Goal: Transaction & Acquisition: Purchase product/service

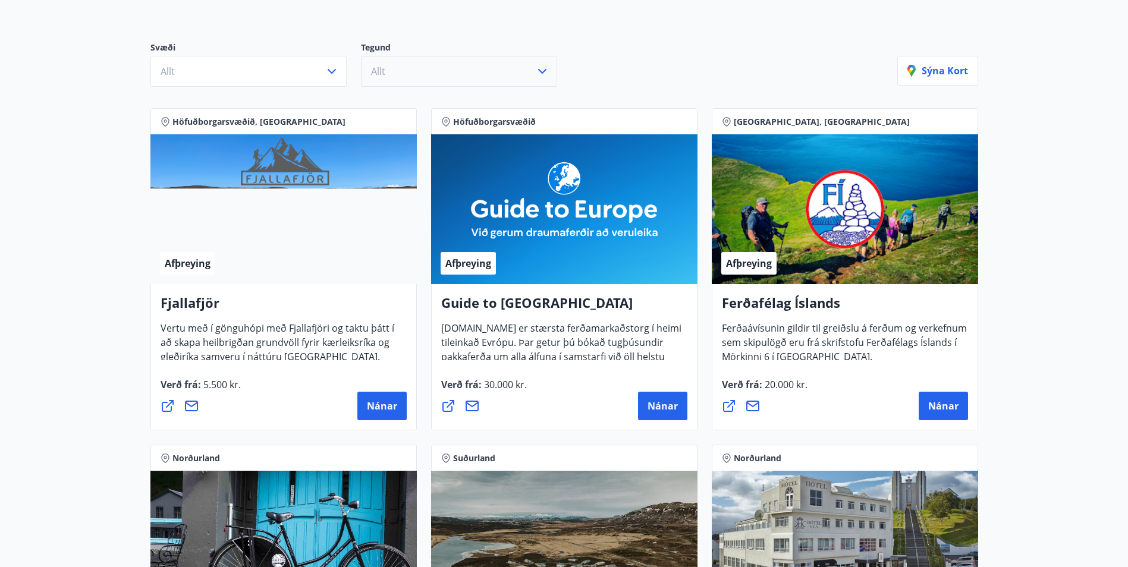
scroll to position [121, 0]
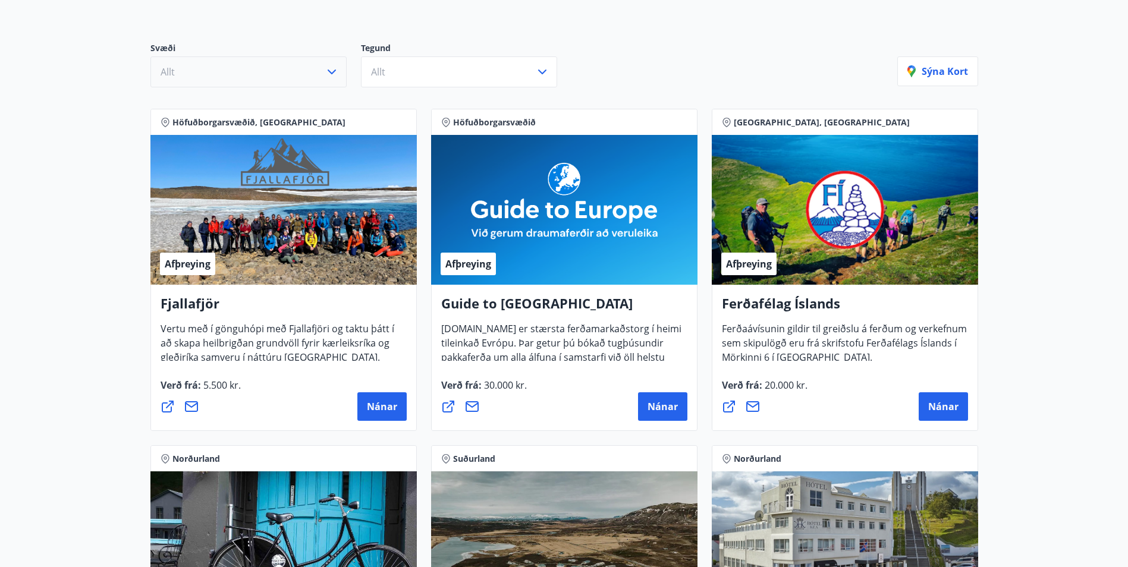
click at [303, 69] on button "Allt" at bounding box center [248, 71] width 196 height 31
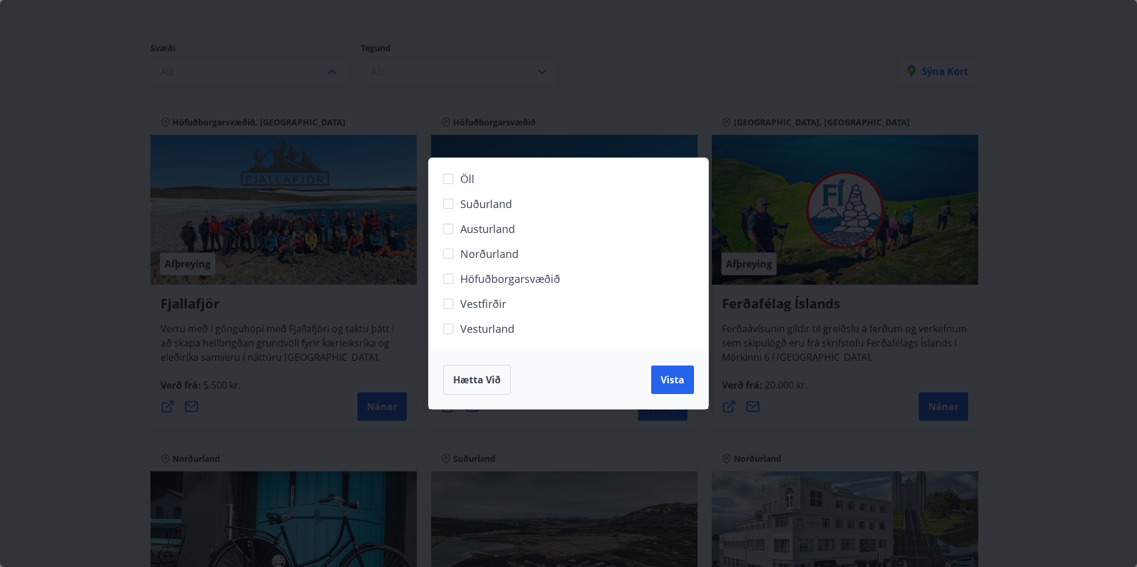
click at [462, 208] on span "Suðurland" at bounding box center [486, 203] width 52 height 15
click at [665, 378] on span "Vista" at bounding box center [672, 379] width 24 height 13
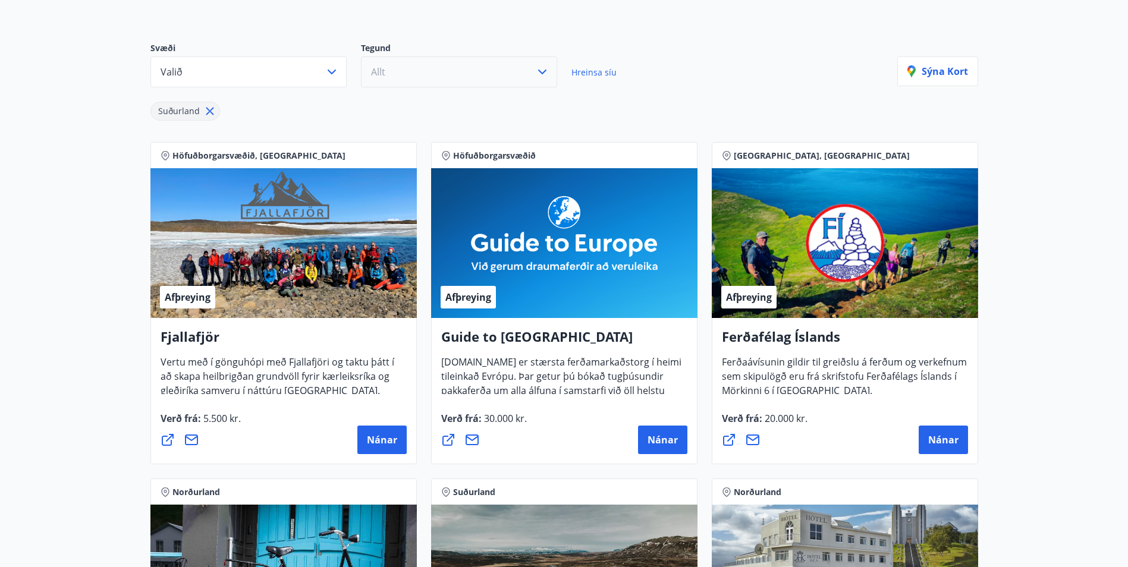
click at [486, 80] on button "Allt" at bounding box center [459, 71] width 196 height 31
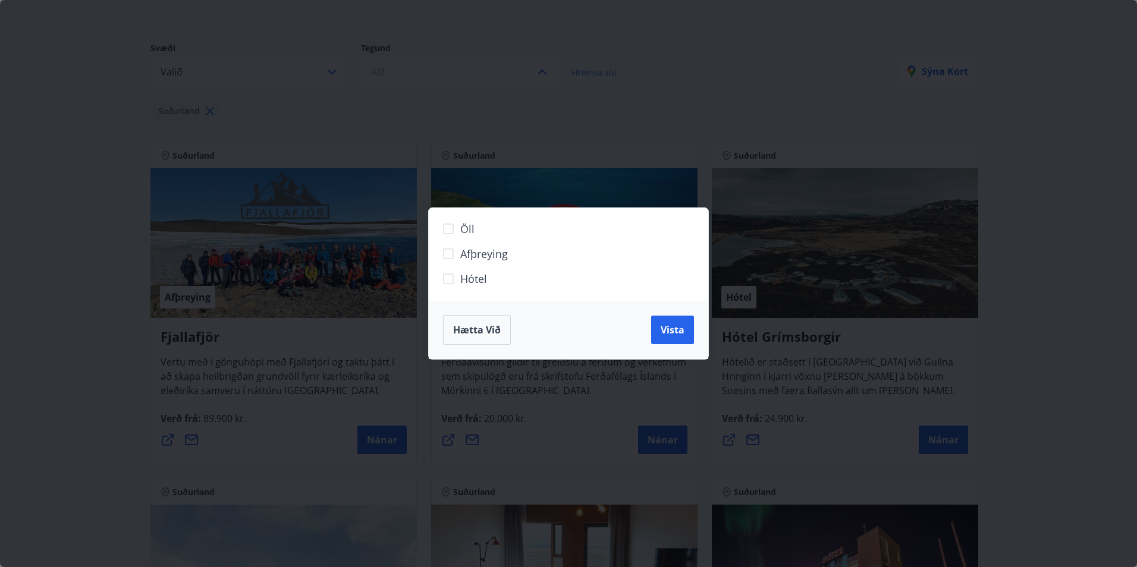
click at [485, 276] on span "Hótel" at bounding box center [473, 278] width 27 height 15
click at [671, 329] on span "Vista" at bounding box center [672, 329] width 24 height 13
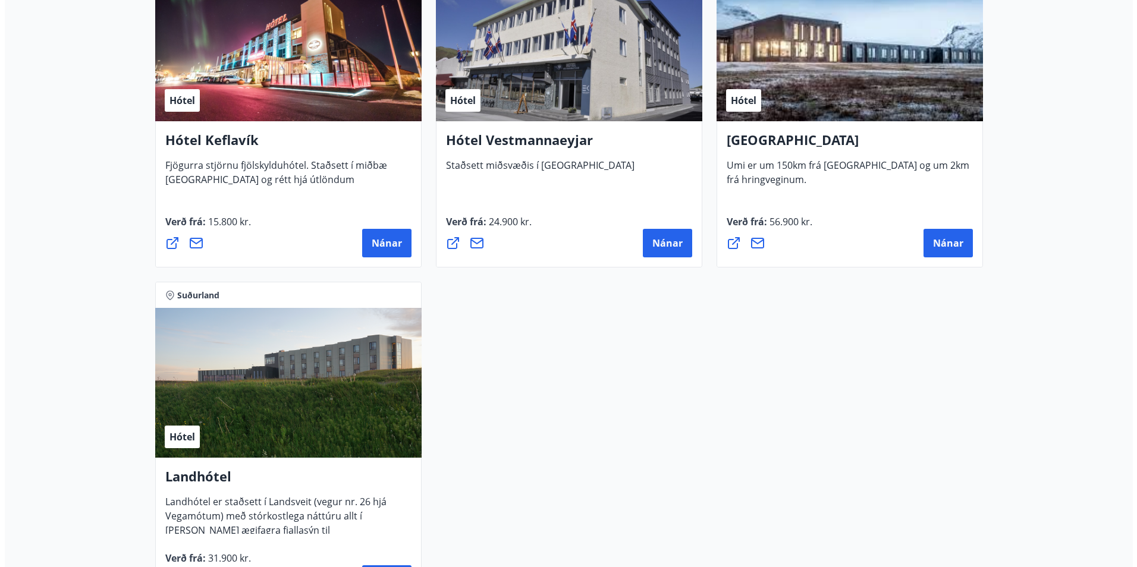
scroll to position [655, 0]
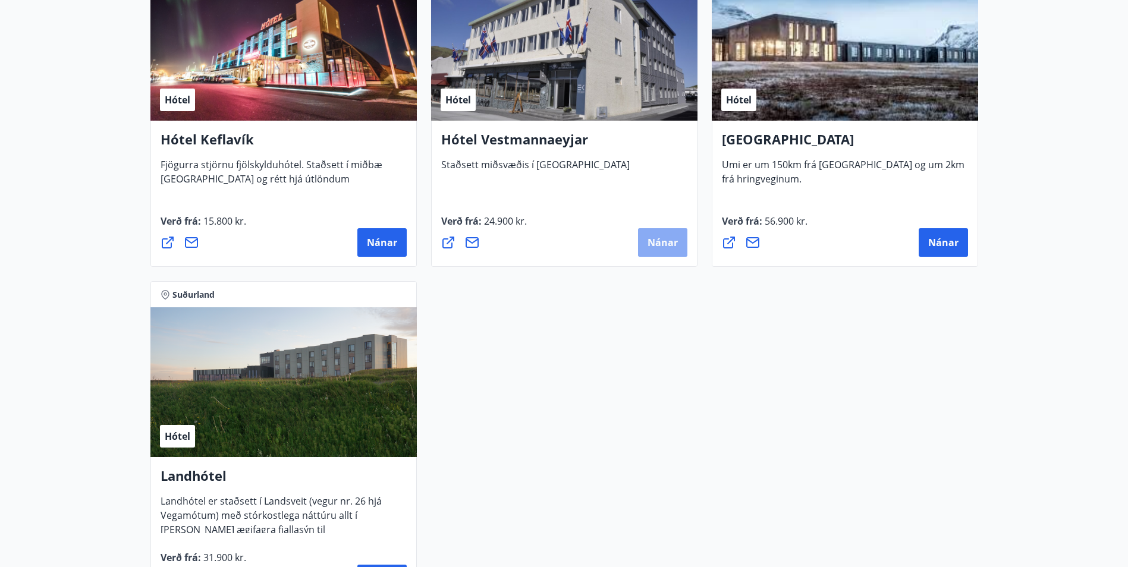
click at [656, 240] on span "Nánar" at bounding box center [662, 242] width 30 height 13
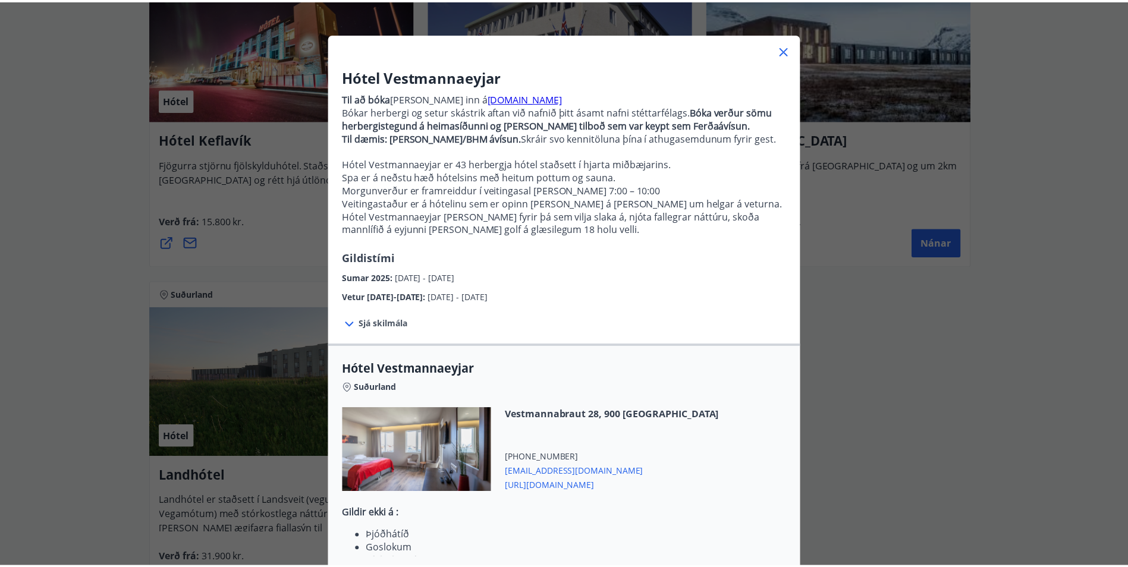
scroll to position [0, 0]
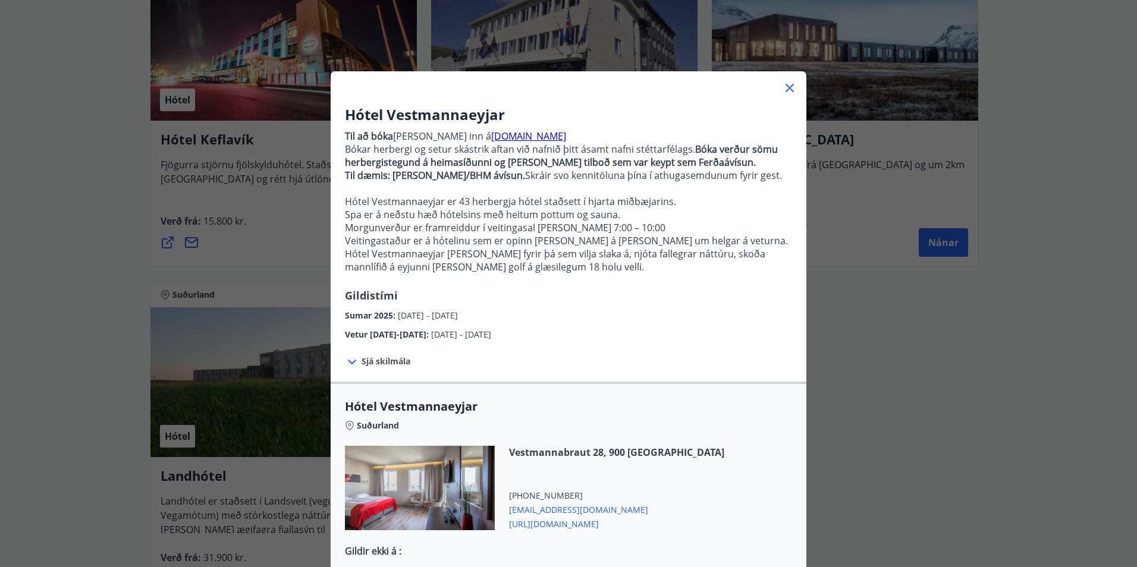
click at [354, 358] on icon at bounding box center [352, 362] width 14 height 14
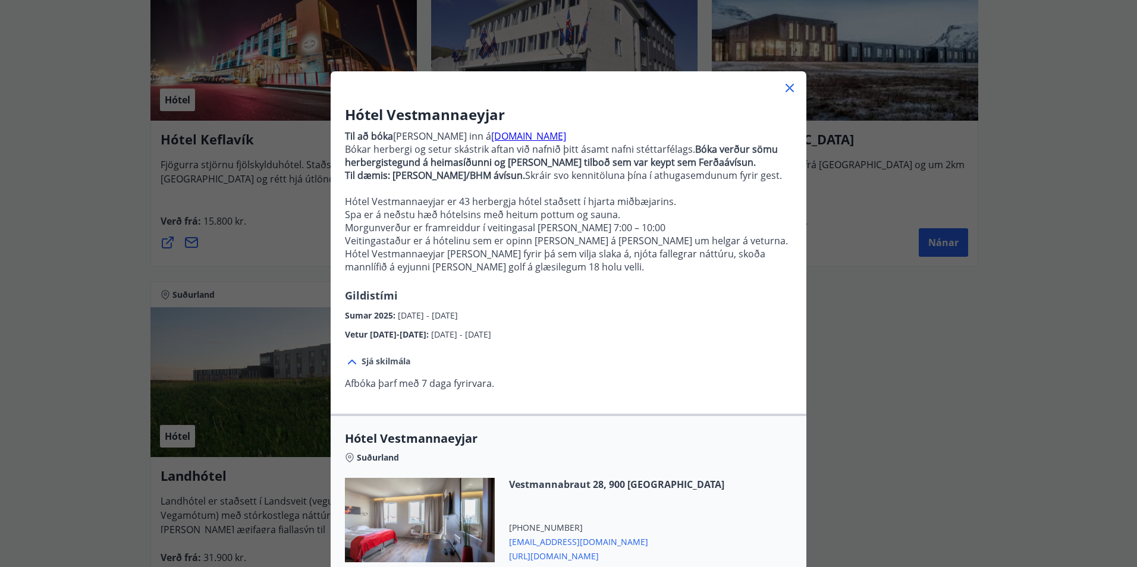
click at [382, 357] on span "Sjá skilmála" at bounding box center [385, 362] width 49 height 12
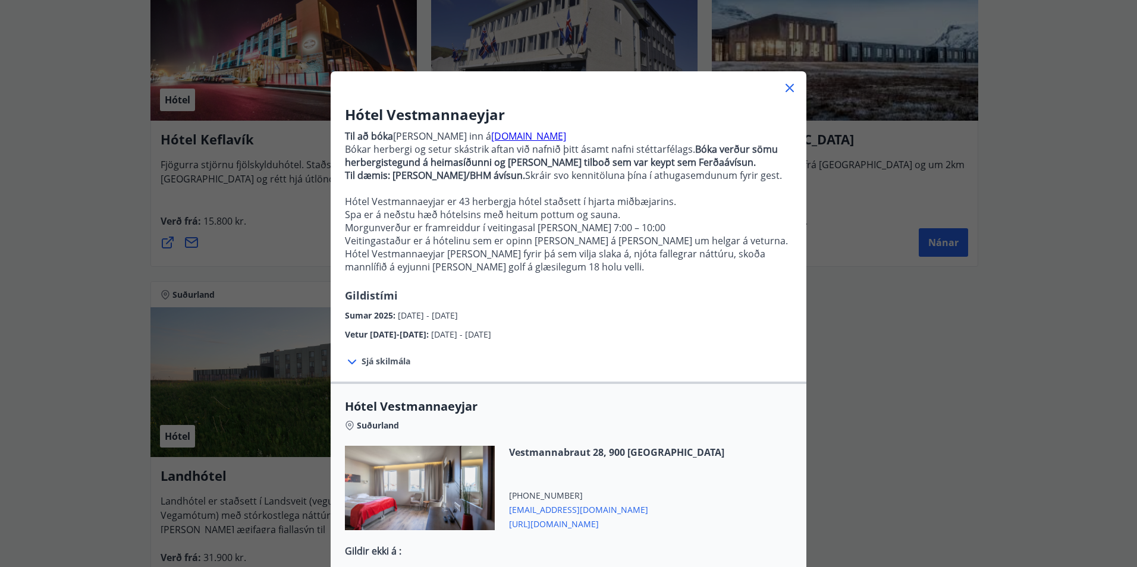
click at [786, 93] on icon at bounding box center [789, 88] width 14 height 14
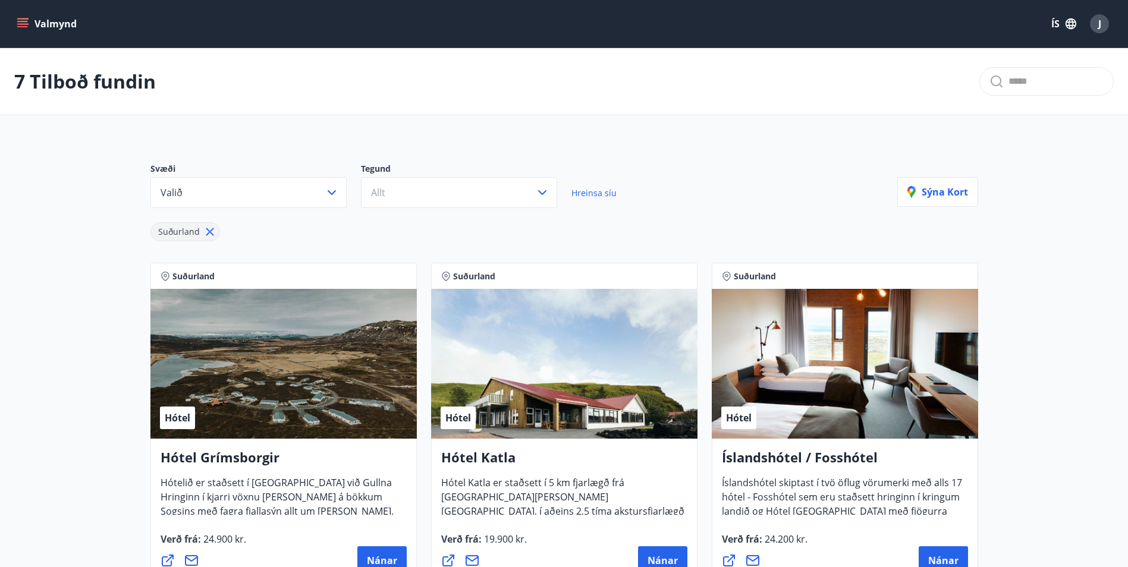
scroll to position [121, 0]
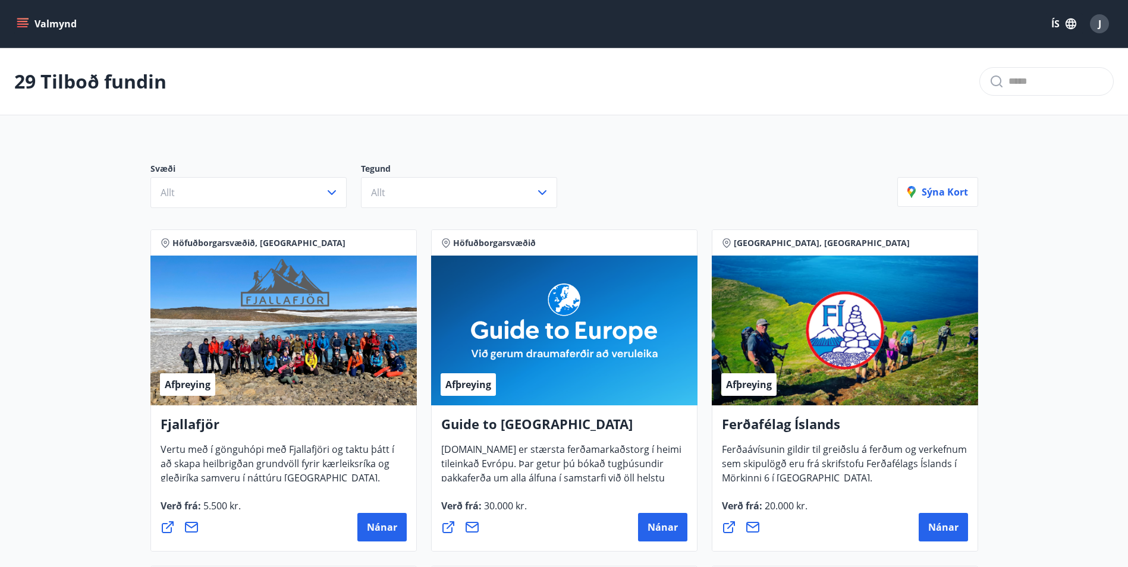
click at [36, 20] on button "Valmynd" at bounding box center [47, 23] width 67 height 21
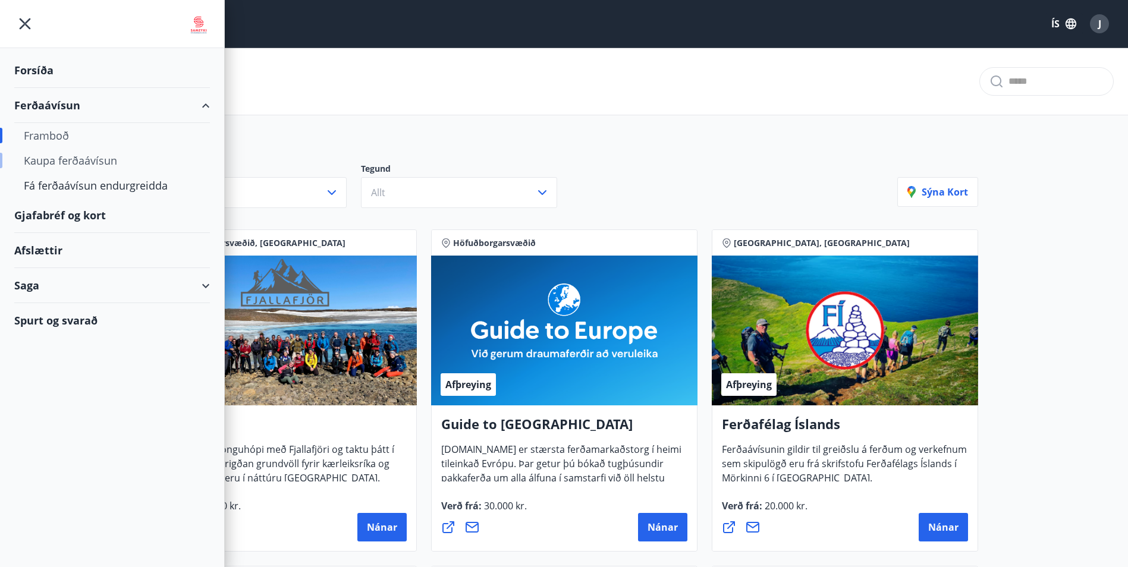
click at [112, 162] on div "Kaupa ferðaávísun" at bounding box center [112, 160] width 177 height 25
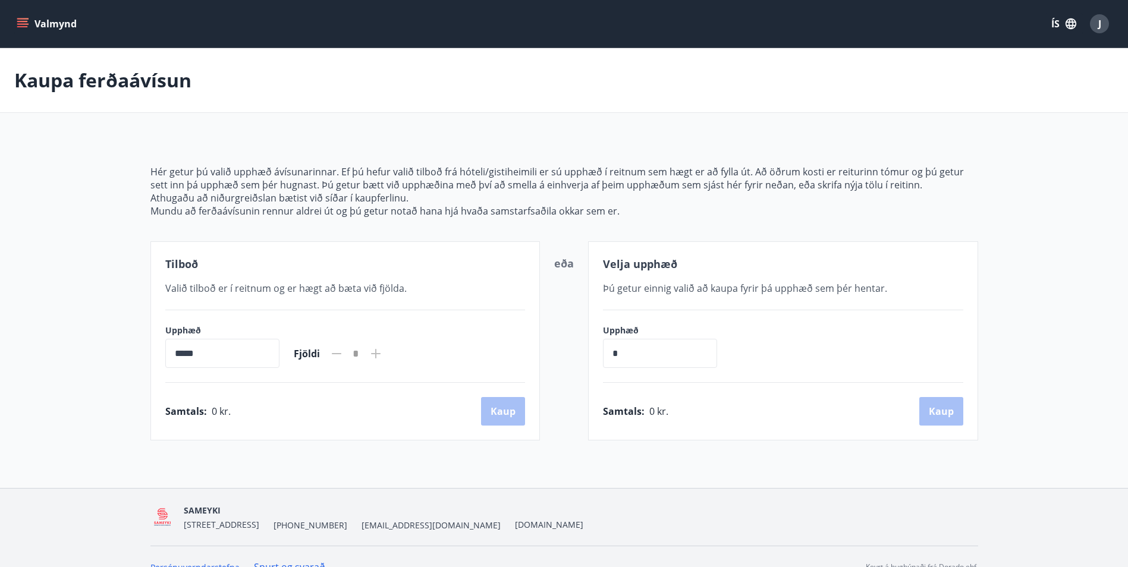
click at [240, 361] on input "*****" at bounding box center [222, 353] width 114 height 29
drag, startPoint x: 240, startPoint y: 361, endPoint x: 206, endPoint y: 356, distance: 34.9
click at [206, 356] on input "*****" at bounding box center [222, 353] width 114 height 29
click at [180, 354] on input "*****" at bounding box center [222, 353] width 114 height 29
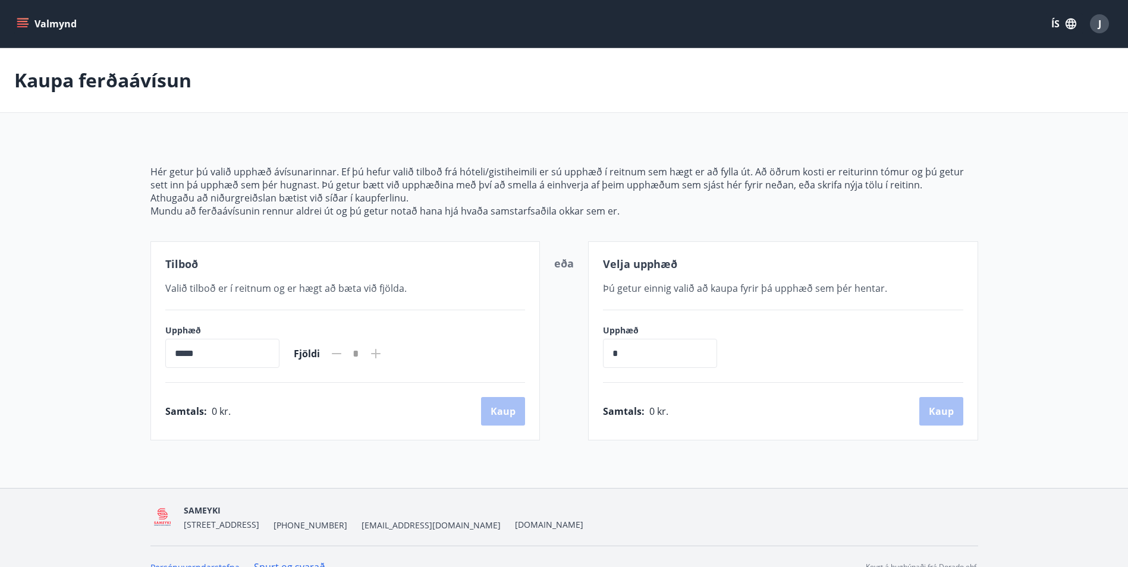
click at [180, 354] on input "*****" at bounding box center [222, 353] width 114 height 29
click at [181, 354] on input "*****" at bounding box center [222, 353] width 114 height 29
click at [653, 357] on input "*" at bounding box center [660, 353] width 114 height 29
type input "******"
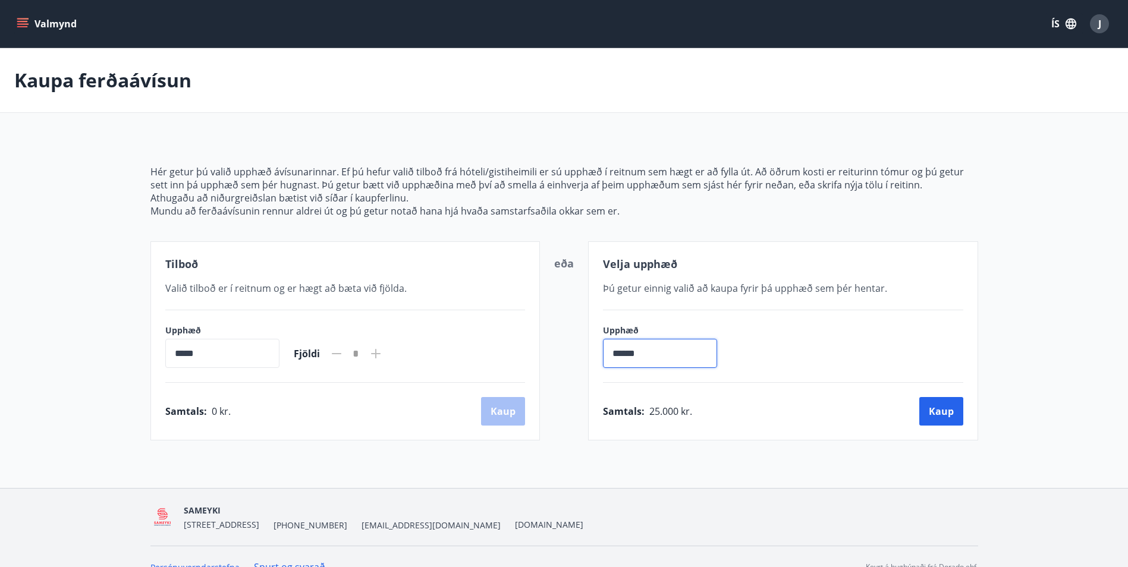
click at [788, 319] on div "Velja upphæð Þú getur einnig valið að kaupa fyrir þá upphæð sem þér hentar. Upp…" at bounding box center [783, 340] width 390 height 199
click at [923, 405] on button "Kaup" at bounding box center [941, 411] width 44 height 29
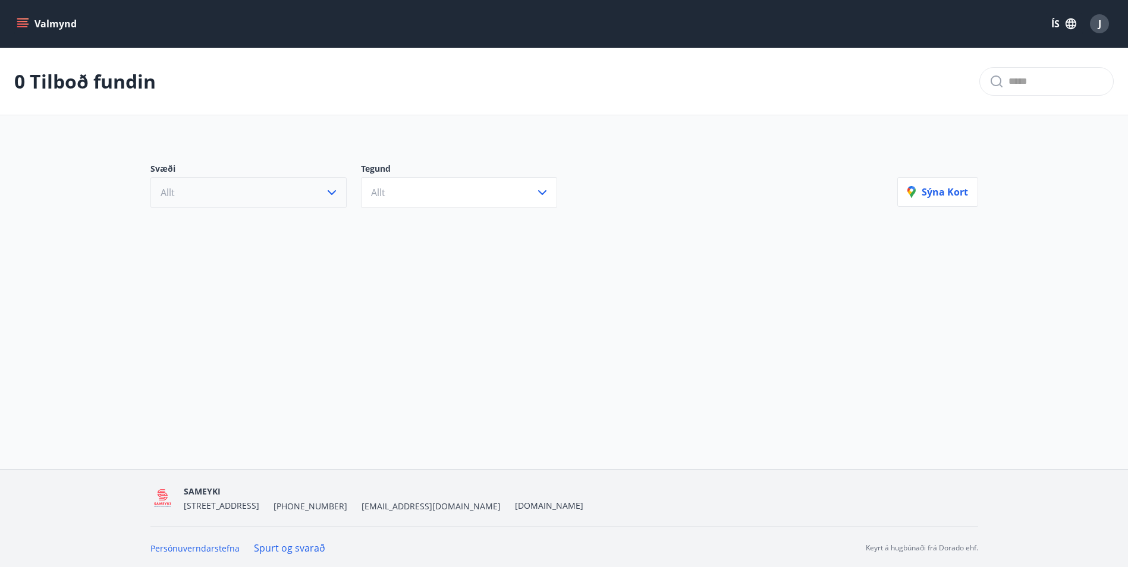
click at [291, 191] on button "Allt" at bounding box center [248, 192] width 196 height 31
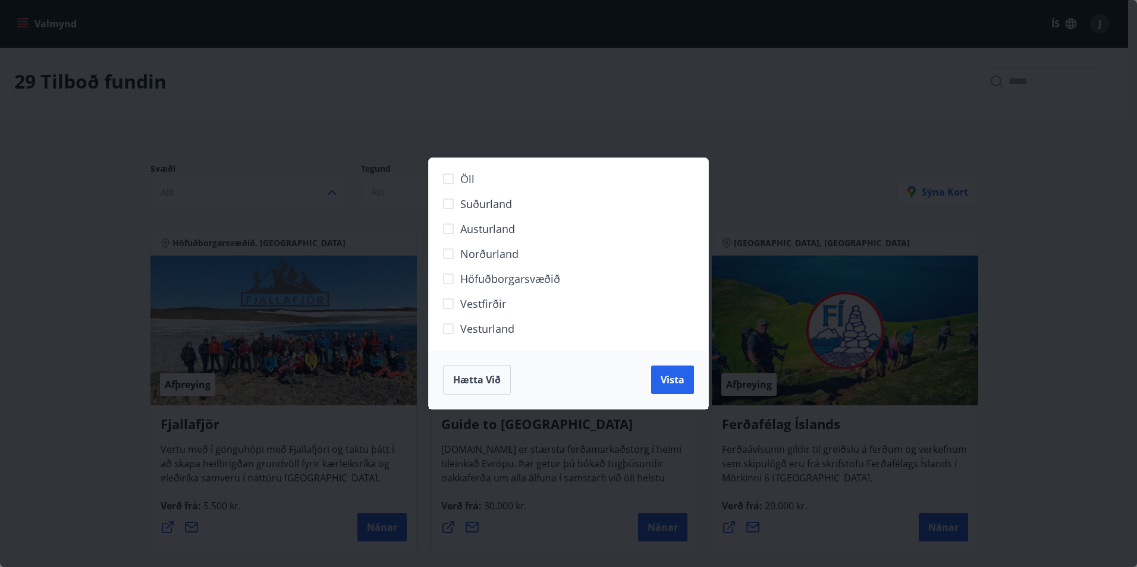
click at [464, 203] on span "Suðurland" at bounding box center [486, 203] width 52 height 15
click at [682, 386] on span "Vista" at bounding box center [672, 379] width 24 height 13
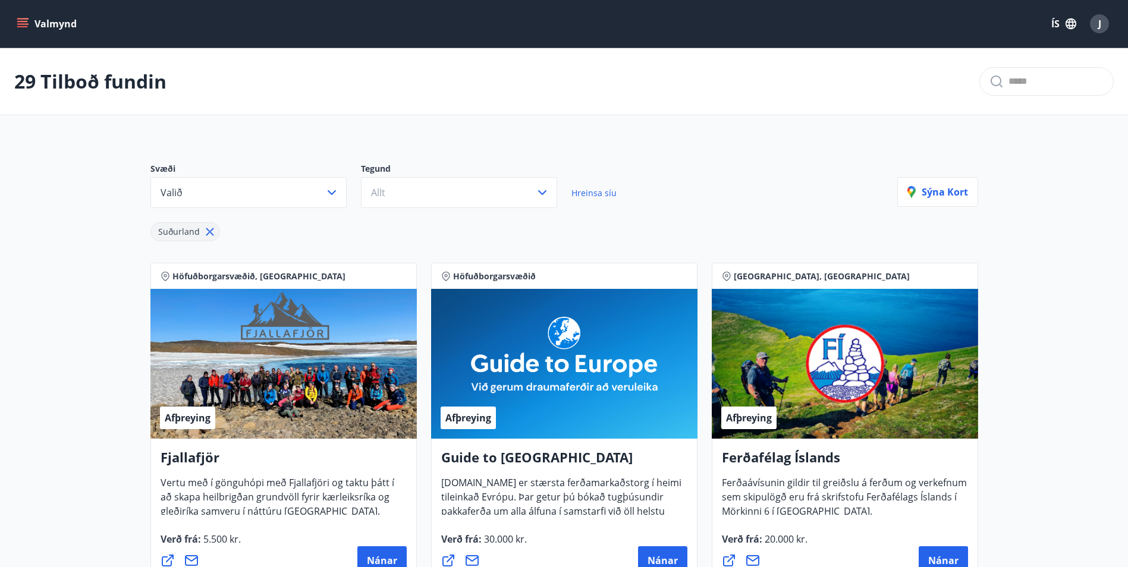
click at [426, 175] on p "Tegund" at bounding box center [466, 170] width 210 height 14
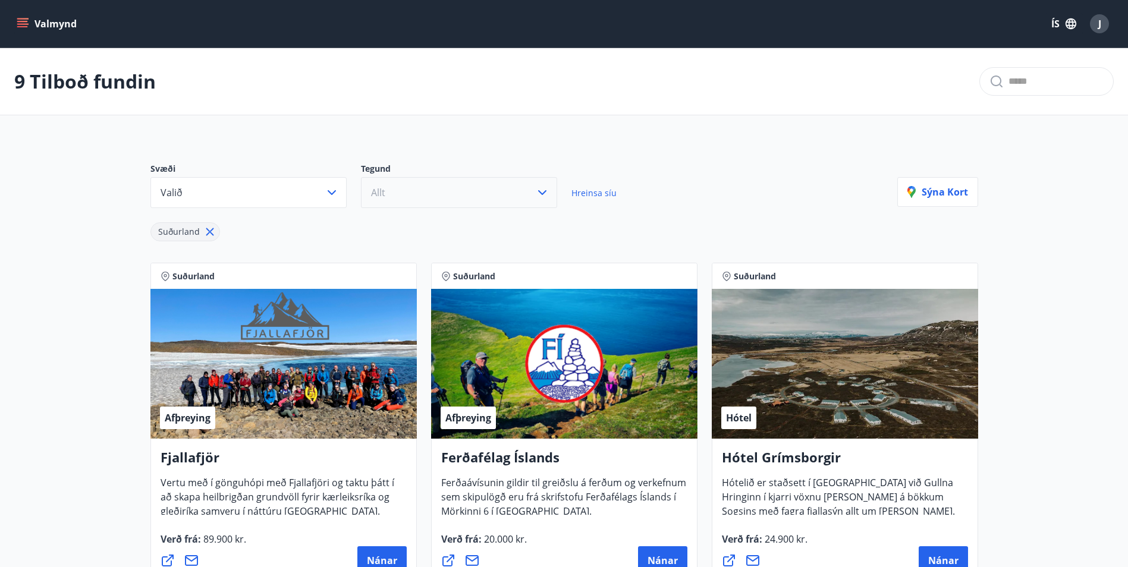
click at [426, 184] on button "Allt" at bounding box center [459, 192] width 196 height 31
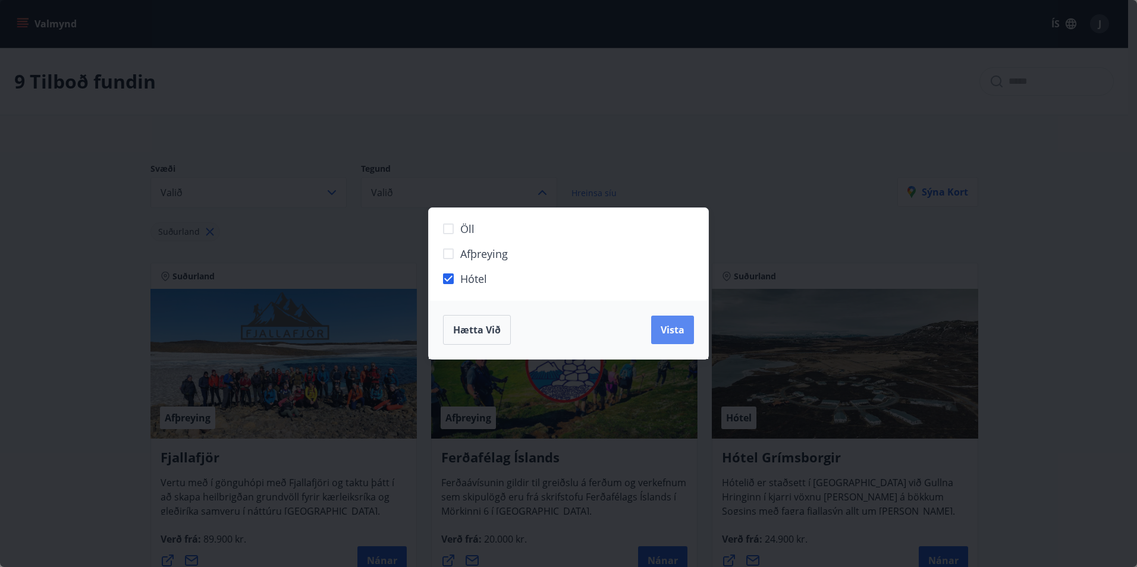
drag, startPoint x: 670, startPoint y: 335, endPoint x: 660, endPoint y: 335, distance: 9.5
click at [660, 335] on span "Vista" at bounding box center [672, 329] width 24 height 13
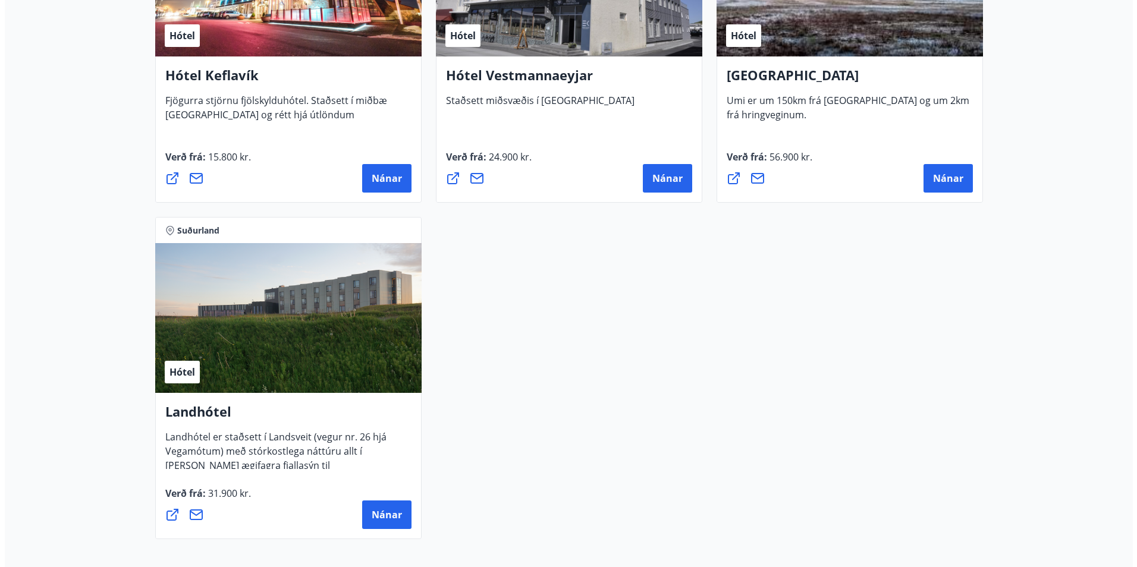
scroll to position [718, 0]
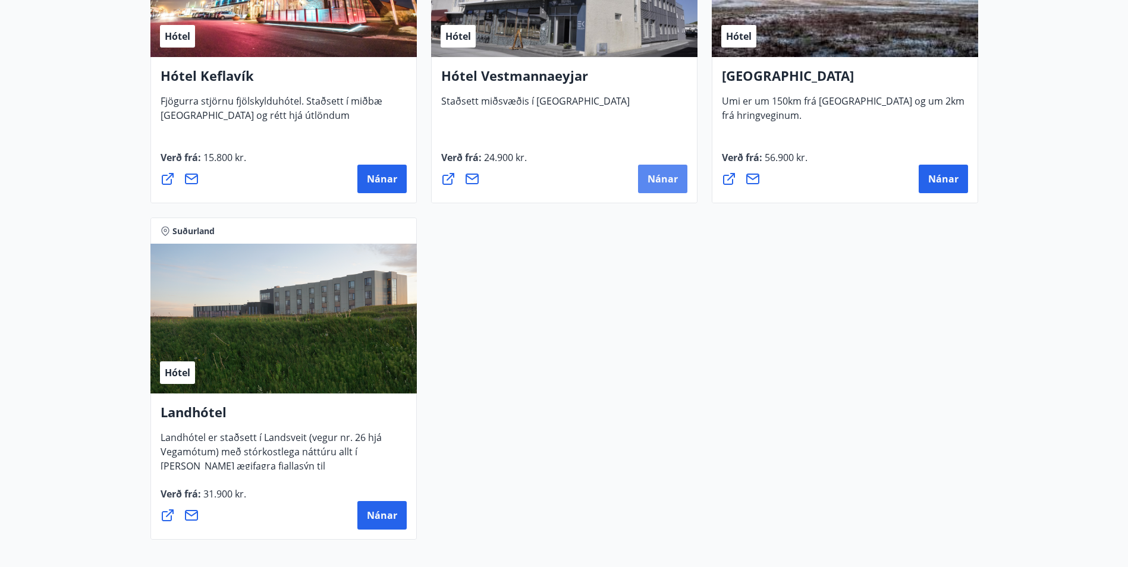
click at [654, 183] on span "Nánar" at bounding box center [662, 178] width 30 height 13
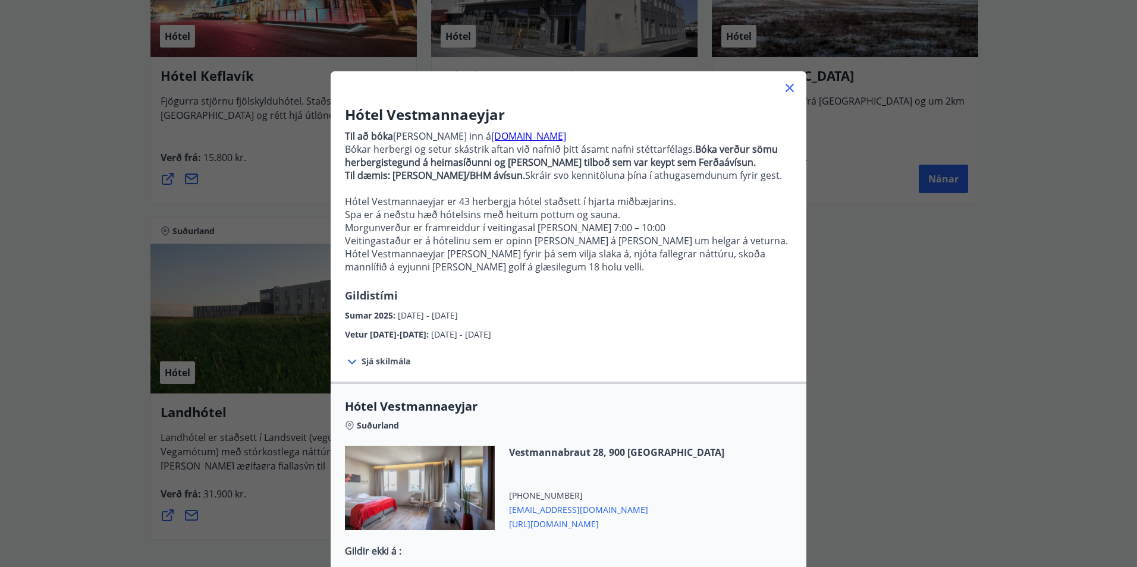
click at [772, 85] on div at bounding box center [569, 83] width 476 height 24
click at [789, 87] on icon at bounding box center [789, 88] width 14 height 14
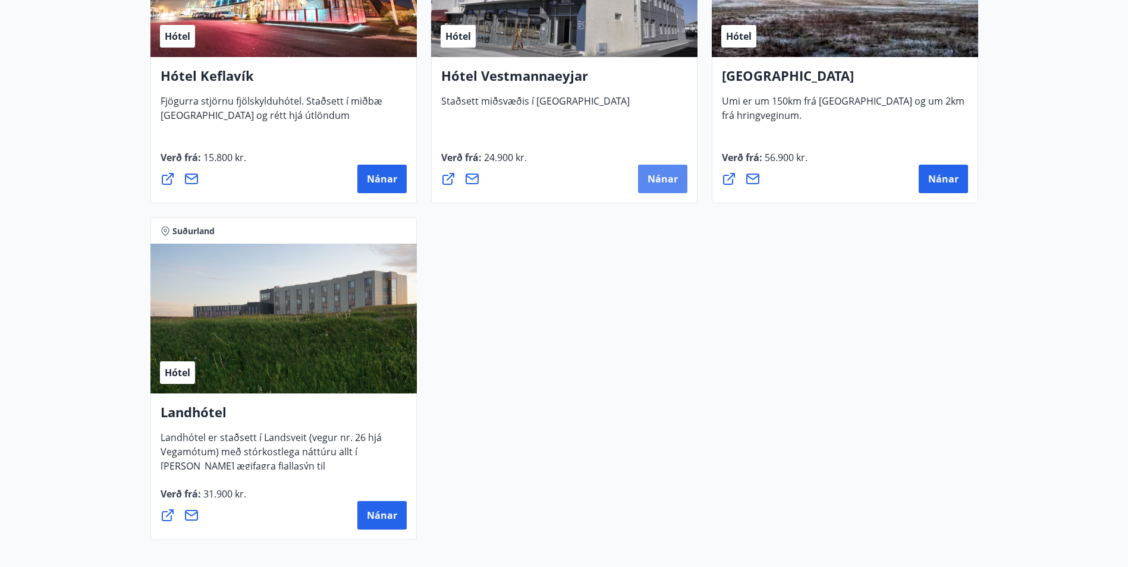
click at [645, 179] on button "Nánar" at bounding box center [662, 179] width 49 height 29
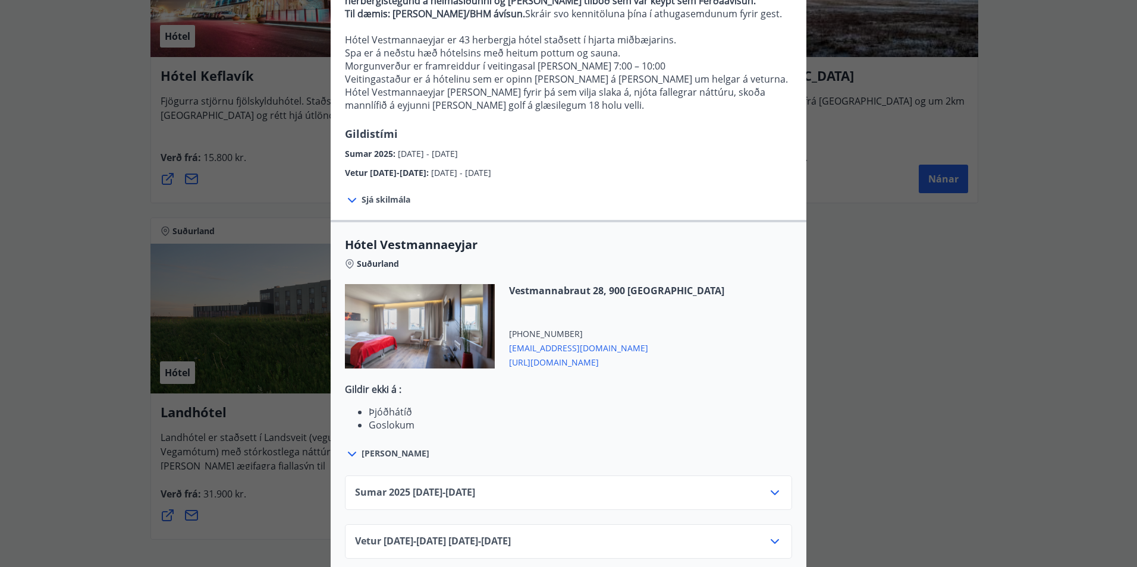
scroll to position [177, 0]
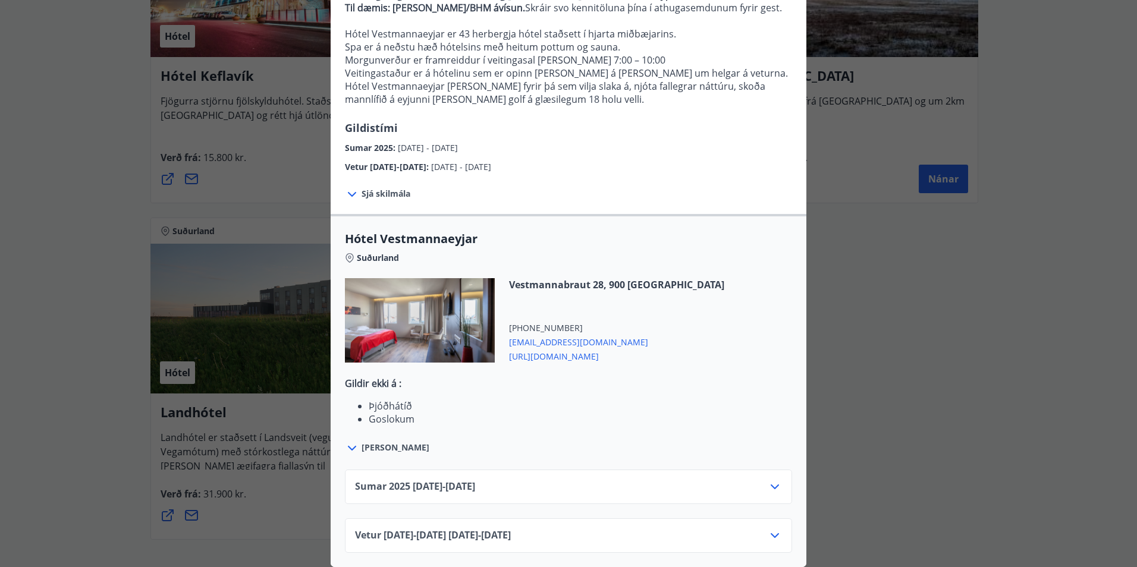
click at [741, 489] on div "Sumar 2025 01.05.25 - 30.09.25" at bounding box center [568, 492] width 427 height 24
click at [769, 482] on icon at bounding box center [775, 487] width 14 height 14
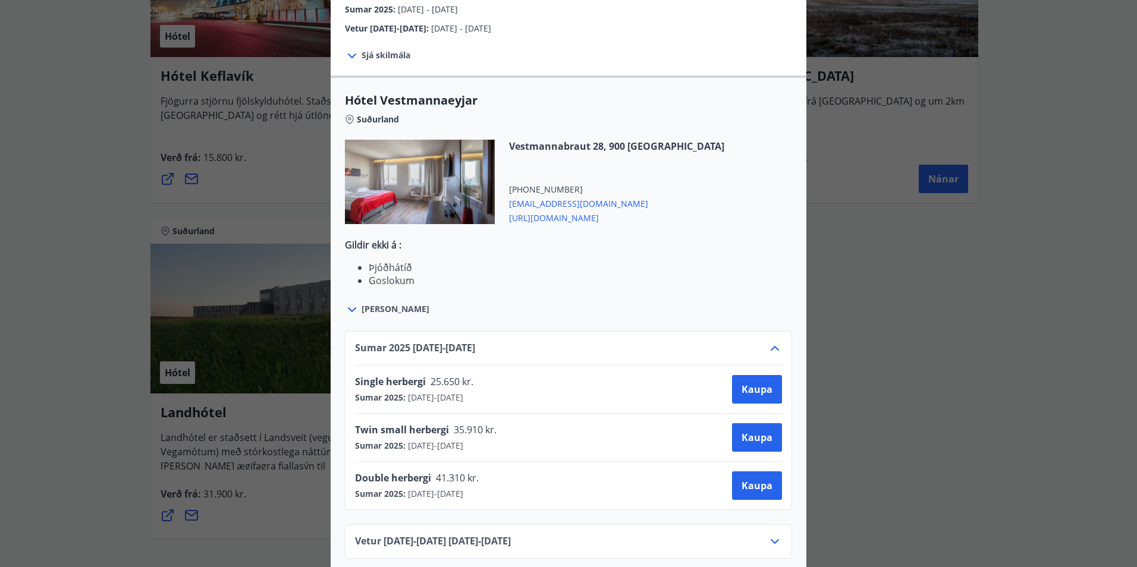
scroll to position [321, 0]
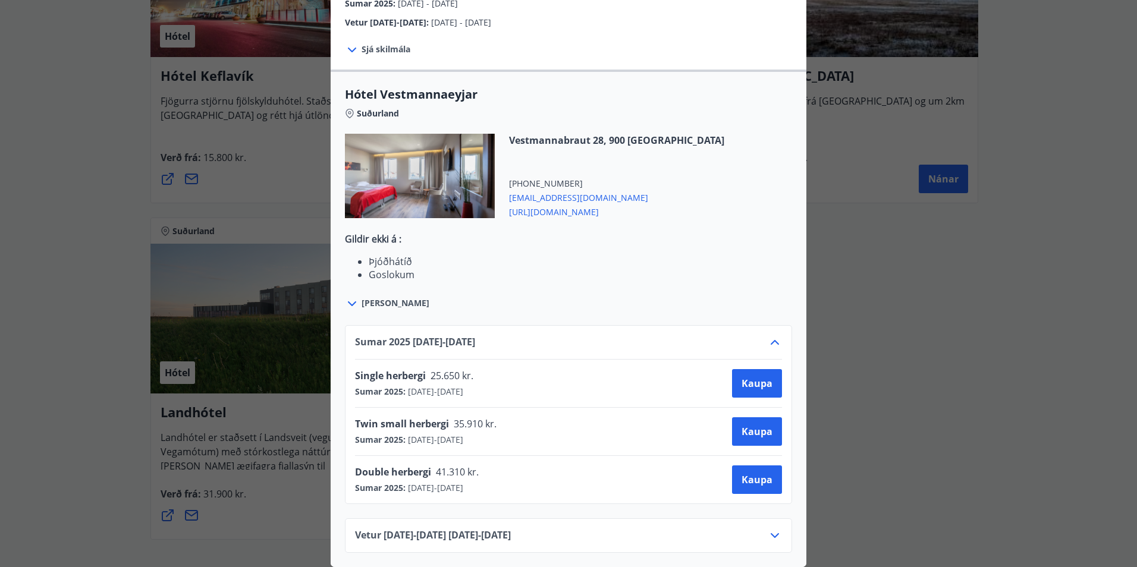
click at [773, 529] on icon at bounding box center [775, 536] width 14 height 14
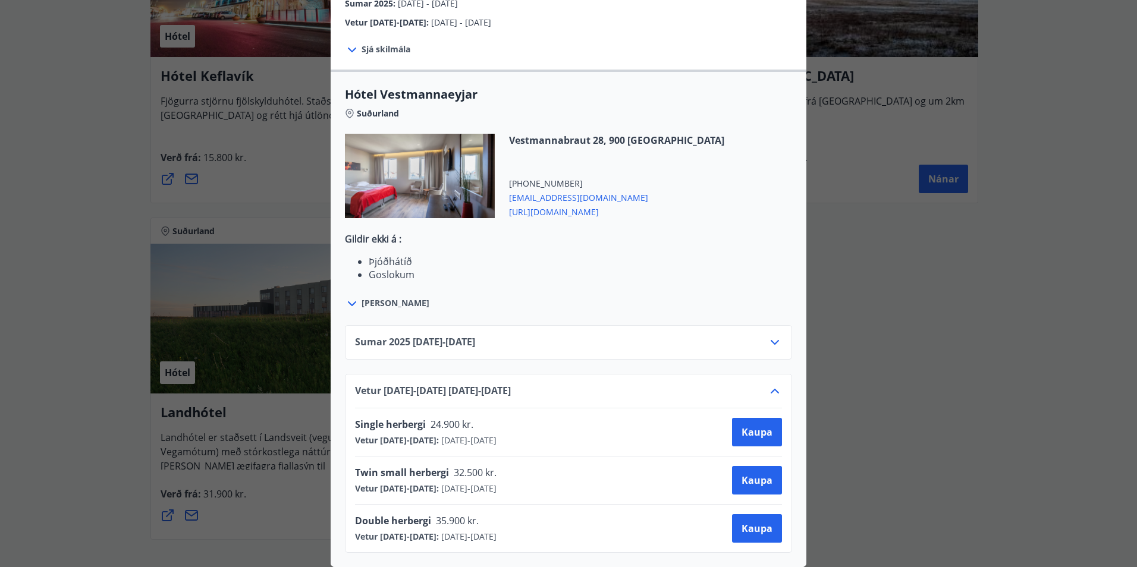
click at [770, 389] on icon at bounding box center [774, 391] width 8 height 5
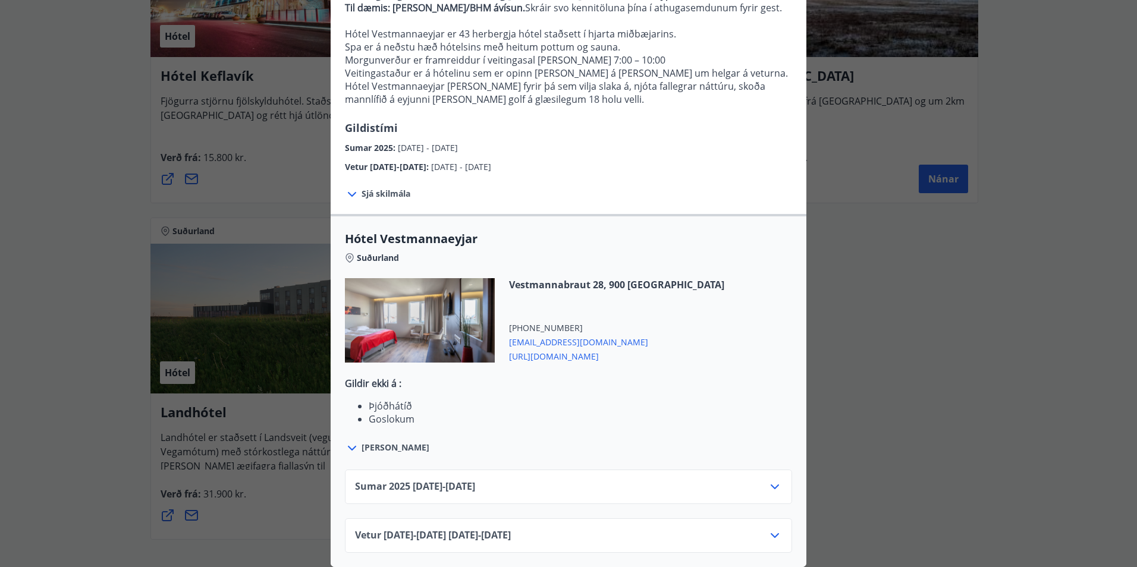
click at [768, 480] on icon at bounding box center [775, 487] width 14 height 14
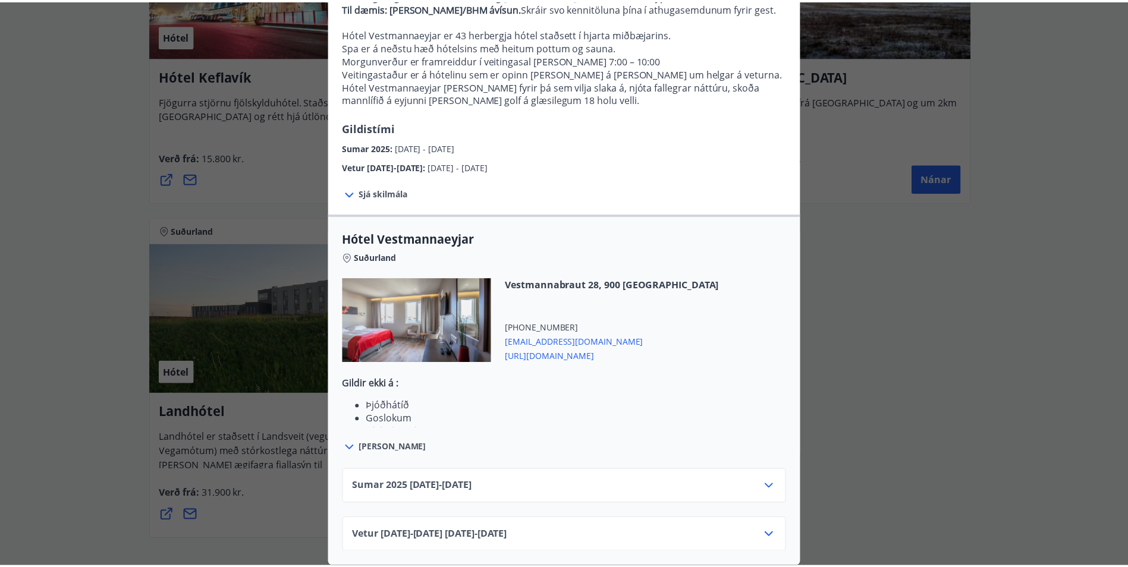
scroll to position [321, 0]
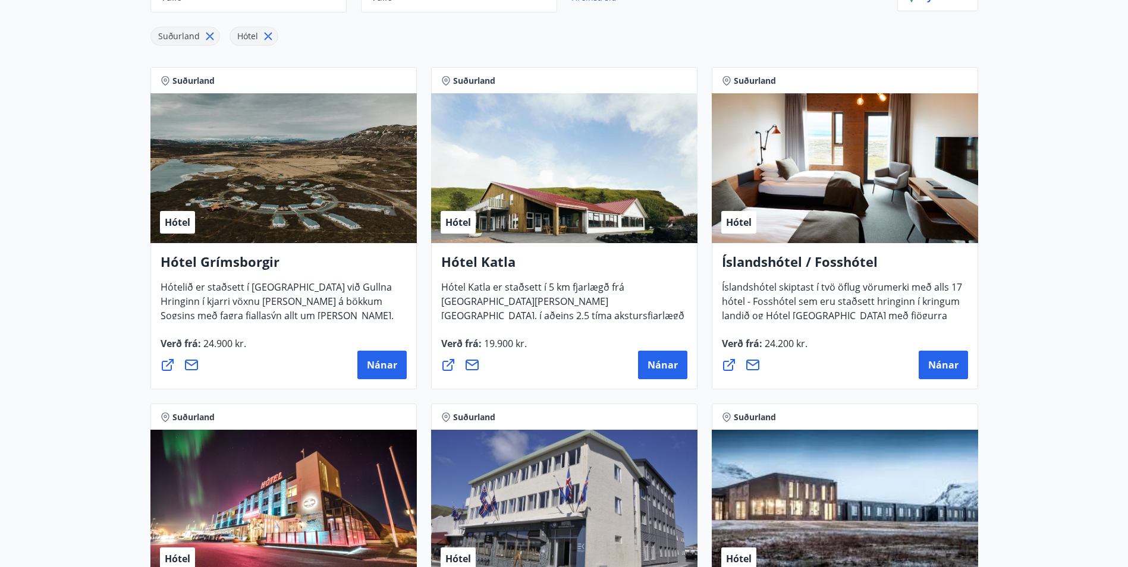
scroll to position [0, 0]
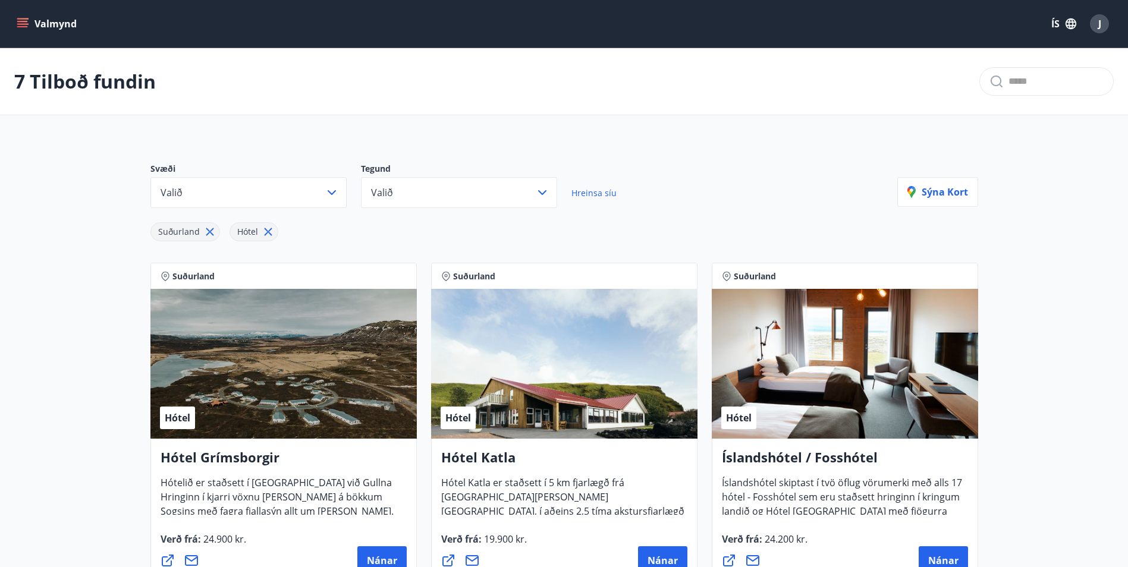
click at [25, 21] on icon "menu" at bounding box center [22, 21] width 11 height 1
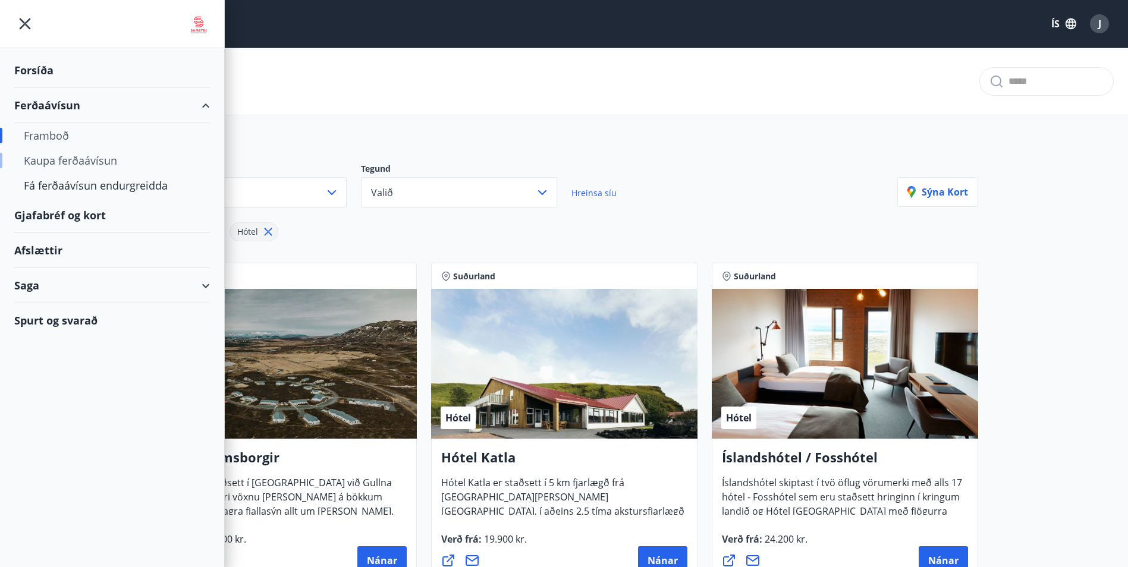
click at [91, 158] on div "Kaupa ferðaávísun" at bounding box center [112, 160] width 177 height 25
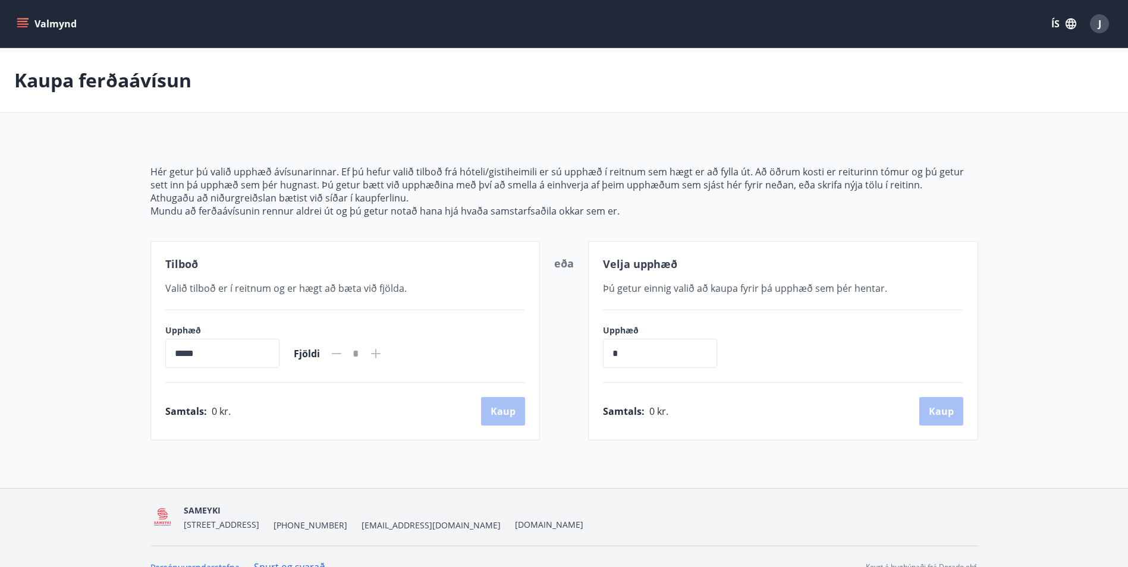
click at [383, 359] on icon at bounding box center [376, 354] width 14 height 14
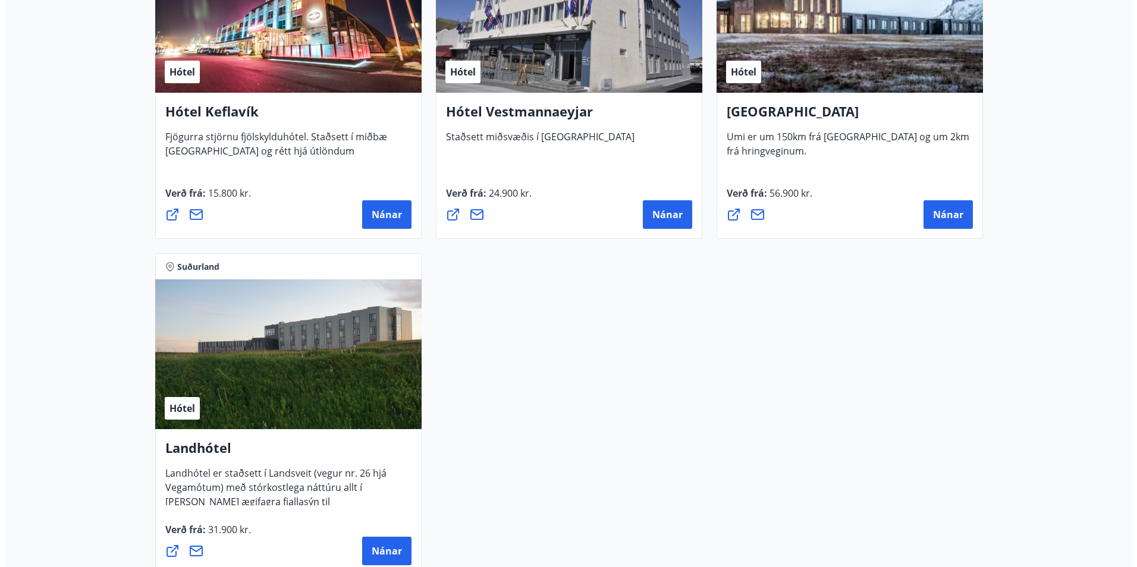
scroll to position [658, 0]
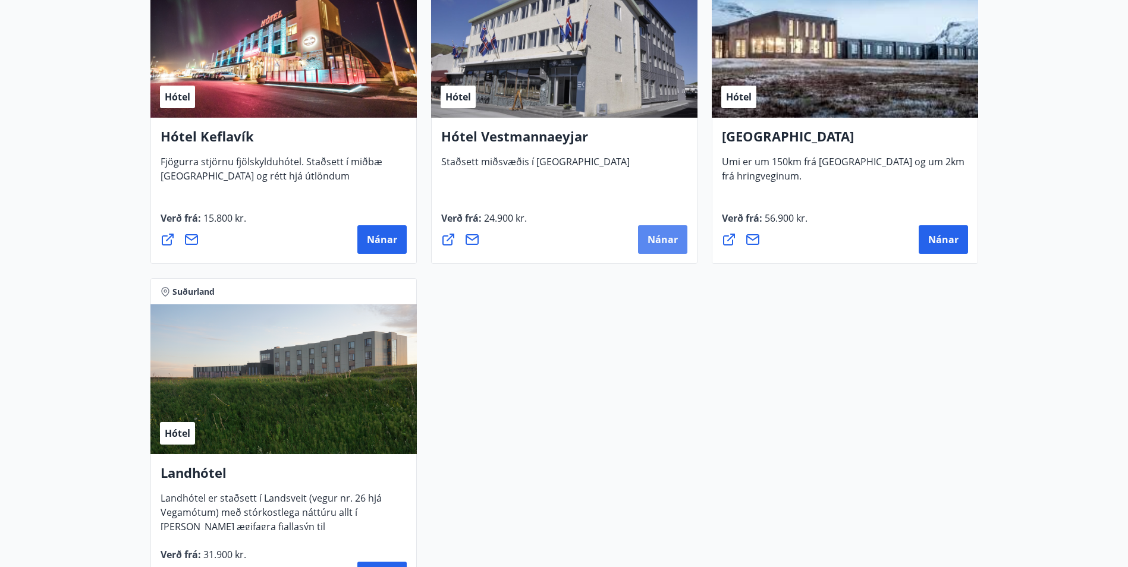
click at [656, 251] on button "Nánar" at bounding box center [662, 239] width 49 height 29
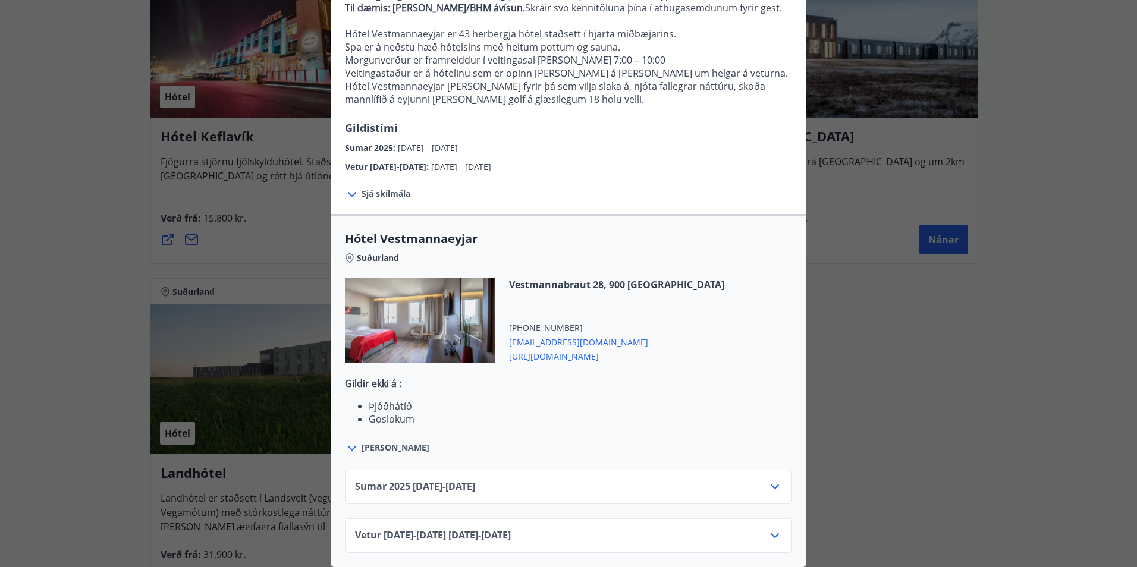
scroll to position [177, 0]
click at [775, 536] on div "Vetur 2025-2026 01.10.25 - 30.04.26" at bounding box center [568, 541] width 427 height 24
click at [770, 533] on icon at bounding box center [774, 535] width 8 height 5
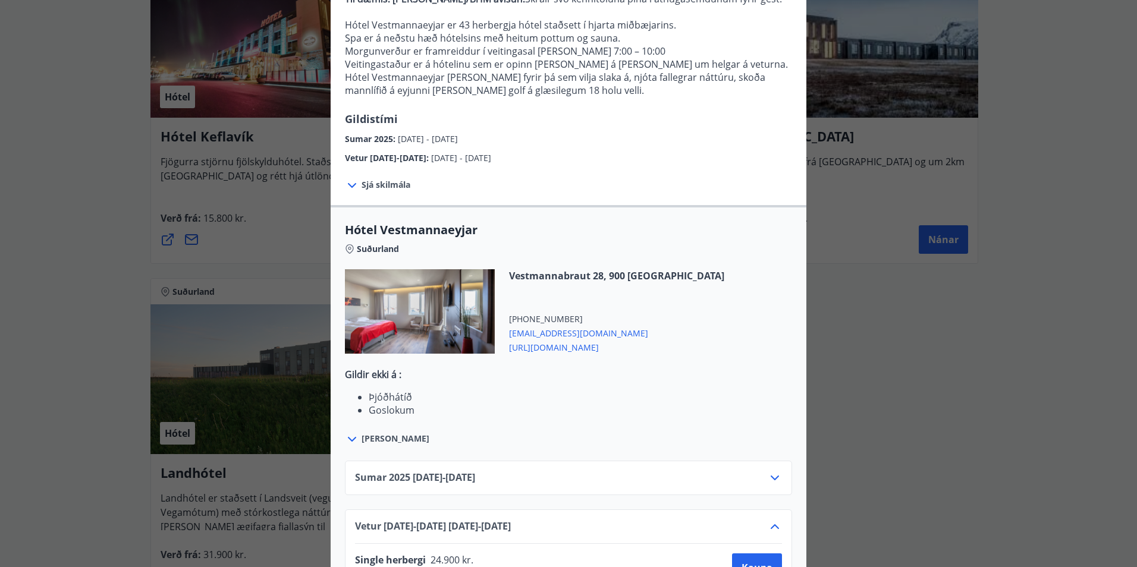
scroll to position [321, 0]
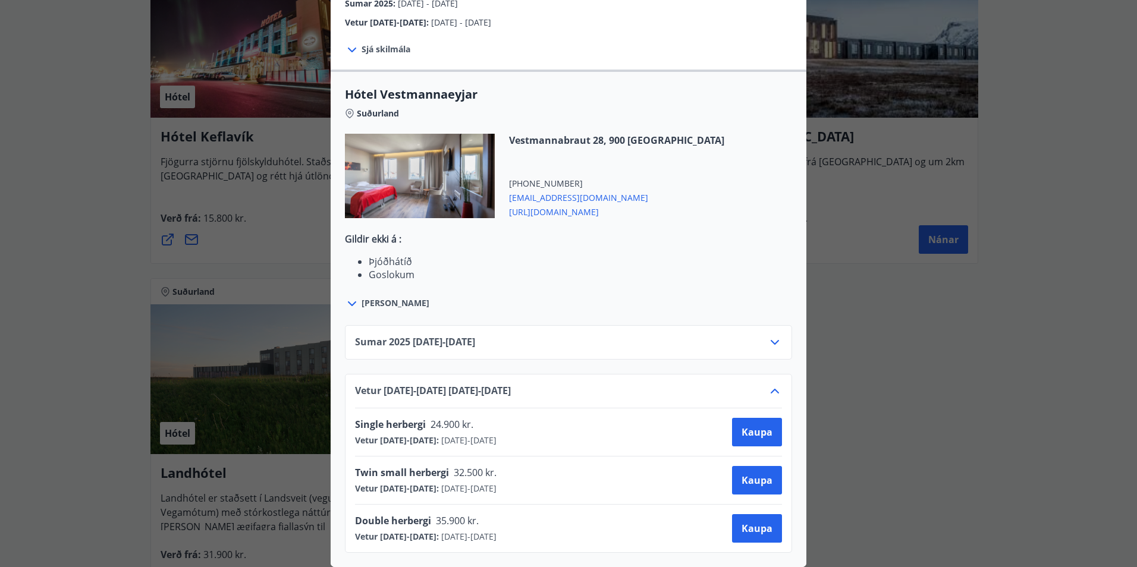
click at [768, 384] on icon at bounding box center [775, 391] width 14 height 14
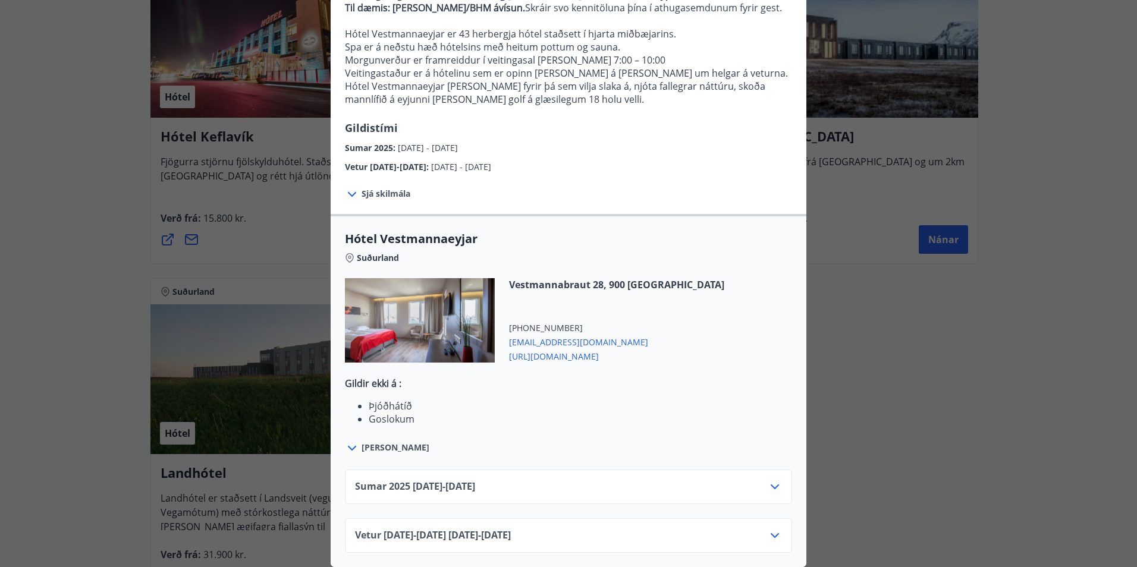
scroll to position [177, 0]
click at [778, 477] on div "Sumar 2025 01.05.25 - 30.09.25" at bounding box center [568, 487] width 447 height 34
click at [773, 480] on icon at bounding box center [775, 487] width 14 height 14
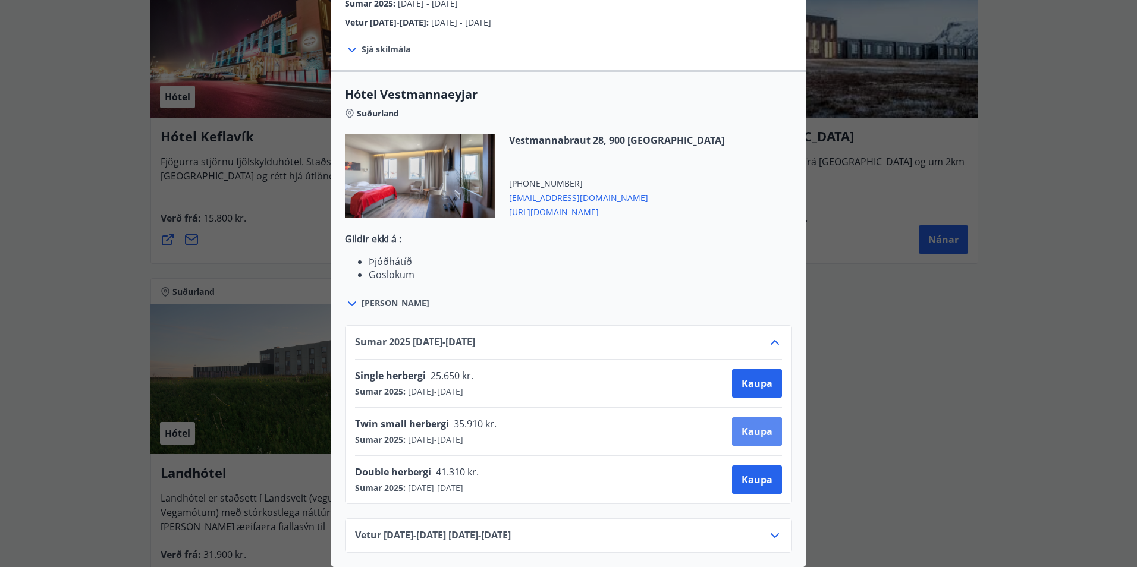
click at [753, 425] on span "Kaupa" at bounding box center [756, 431] width 31 height 13
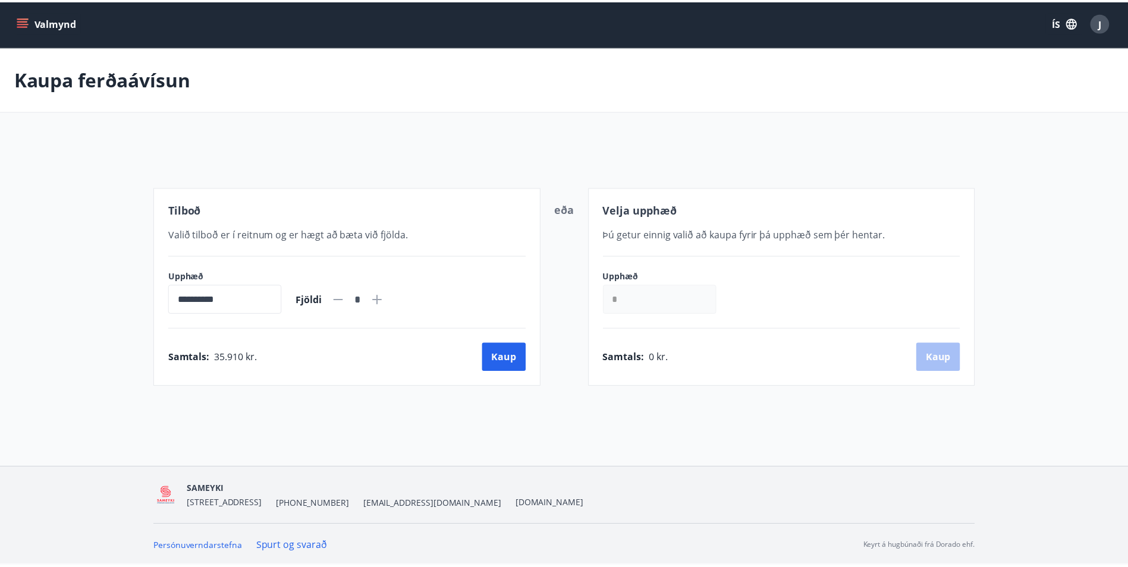
scroll to position [2, 0]
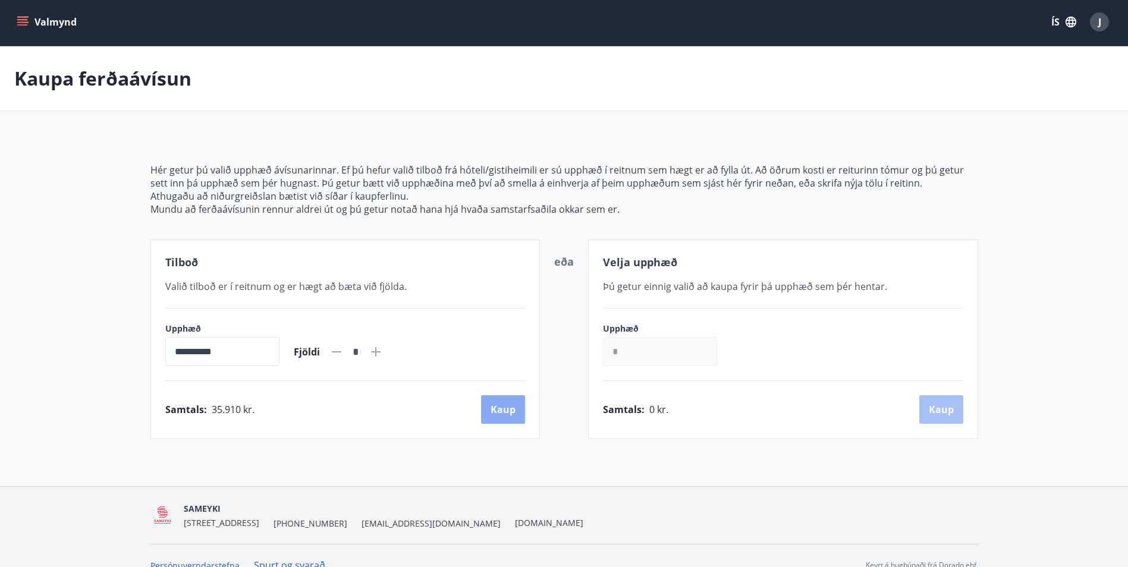
click at [506, 402] on button "Kaup" at bounding box center [503, 409] width 44 height 29
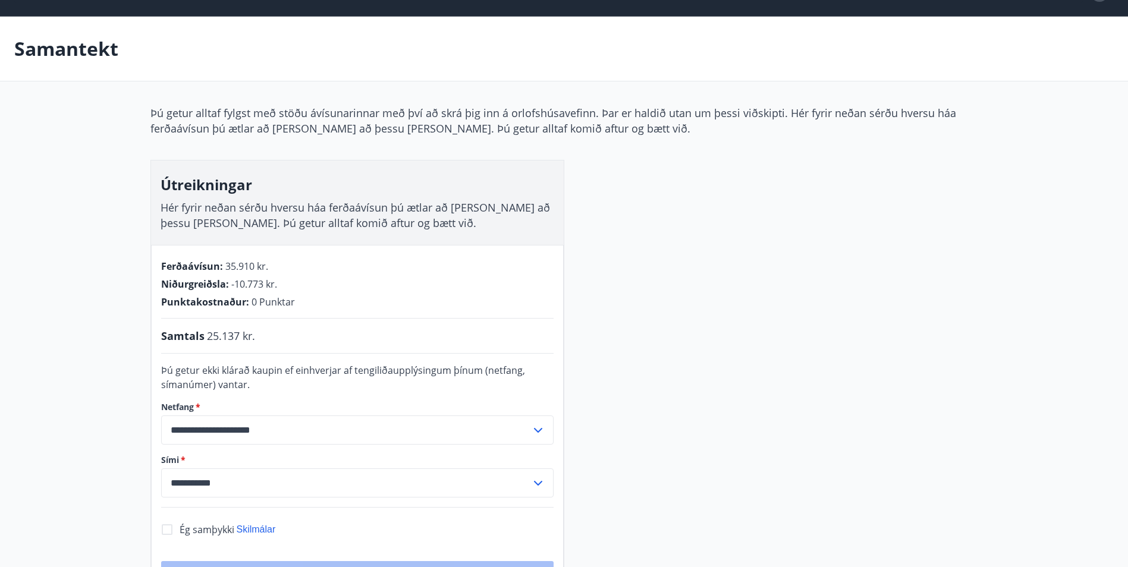
scroll to position [32, 0]
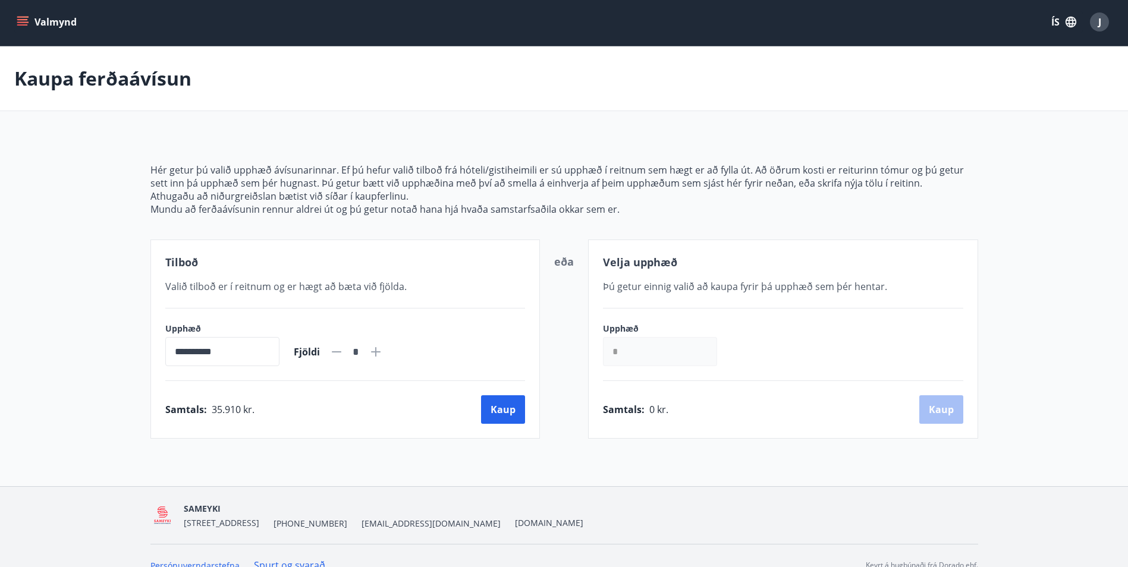
scroll to position [21, 0]
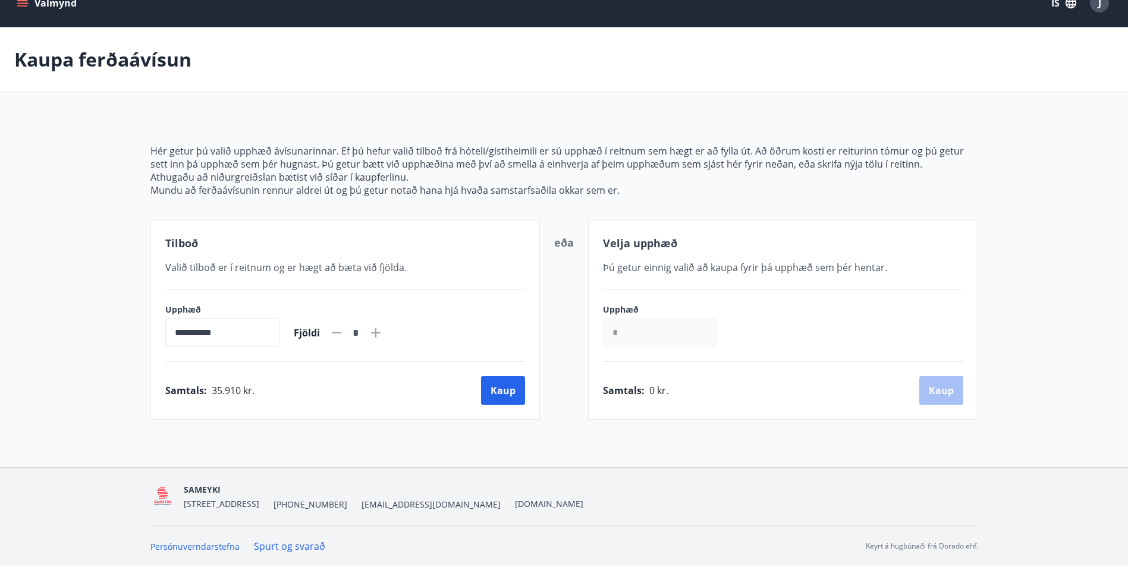
click at [344, 336] on icon at bounding box center [336, 333] width 14 height 14
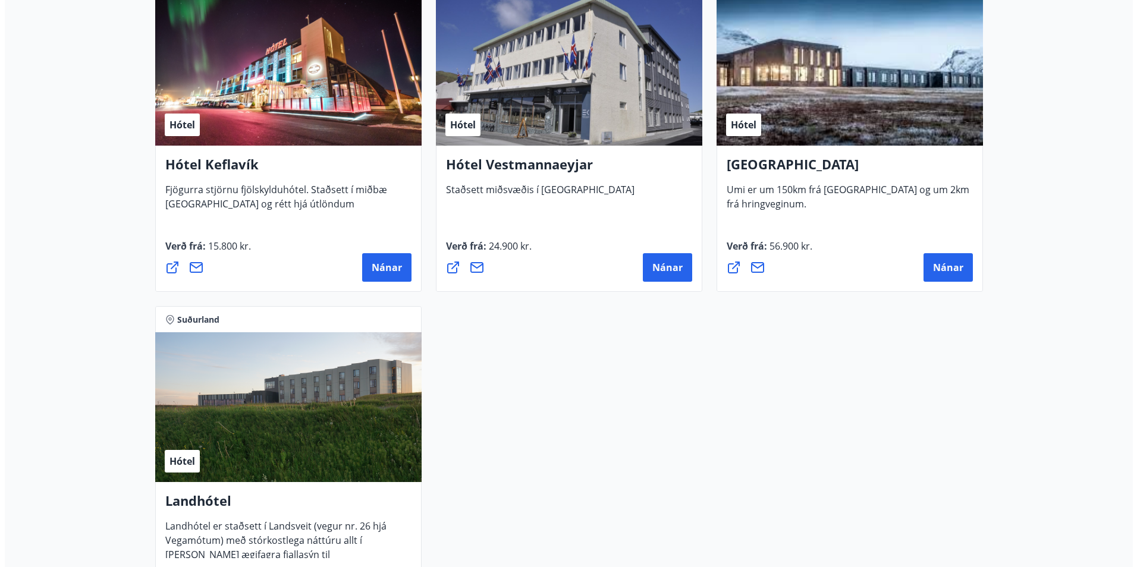
scroll to position [636, 0]
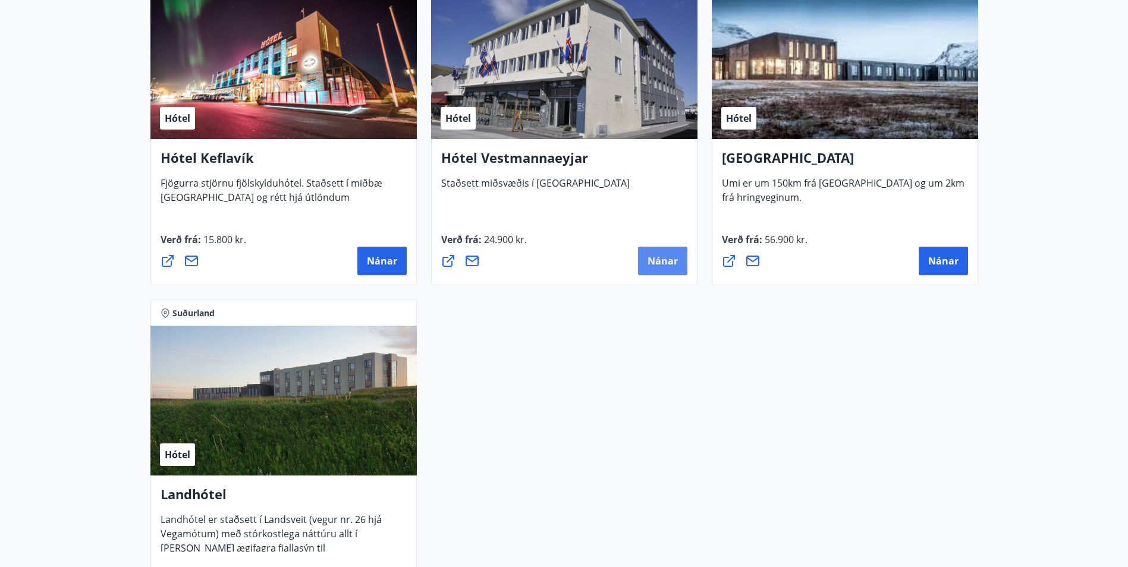
click at [642, 263] on button "Nánar" at bounding box center [662, 261] width 49 height 29
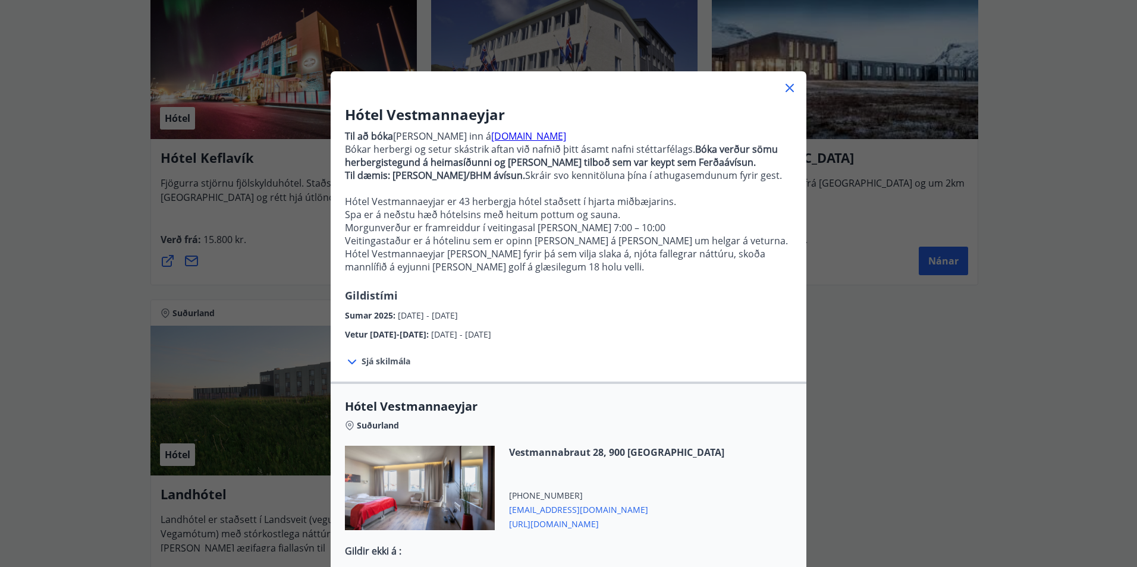
scroll to position [177, 0]
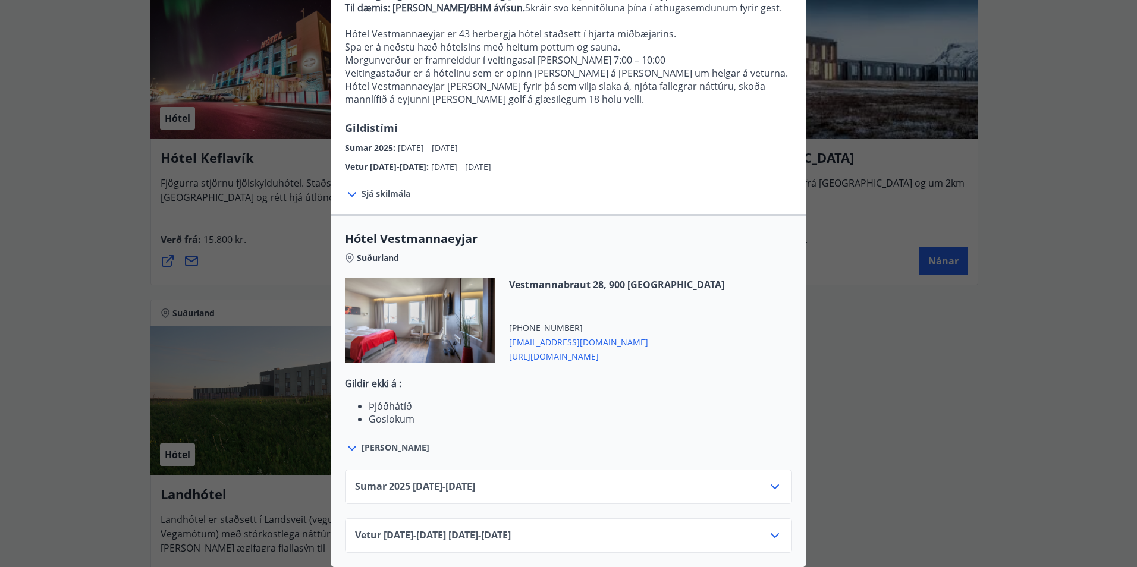
click at [772, 487] on div "Sumar 2025 01.05.25 - 30.09.25" at bounding box center [568, 492] width 427 height 24
click at [771, 481] on icon at bounding box center [775, 487] width 14 height 14
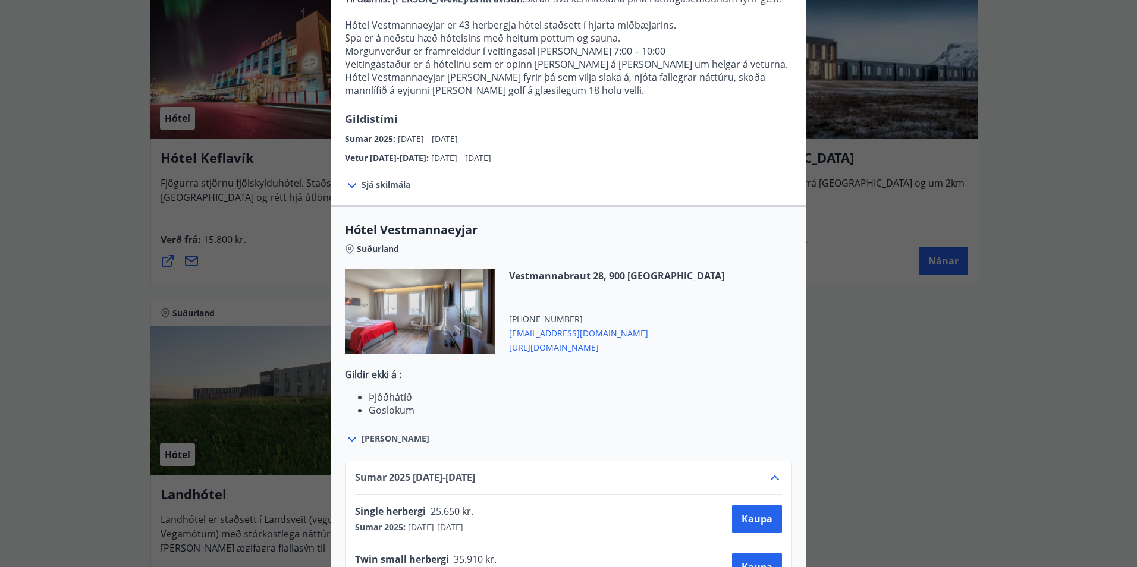
scroll to position [321, 0]
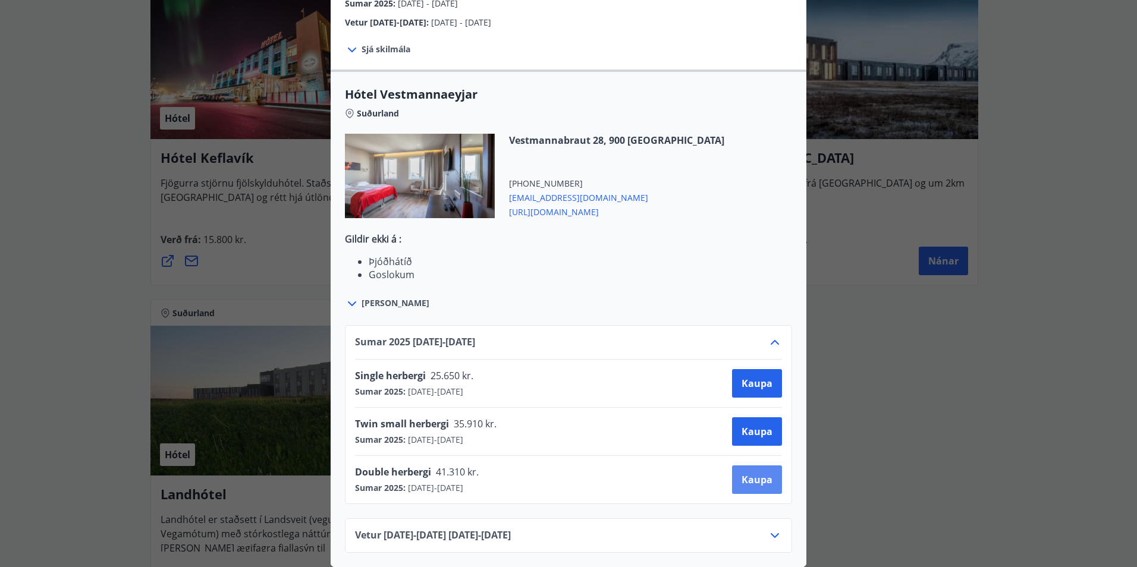
click at [753, 473] on span "Kaupa" at bounding box center [756, 479] width 31 height 13
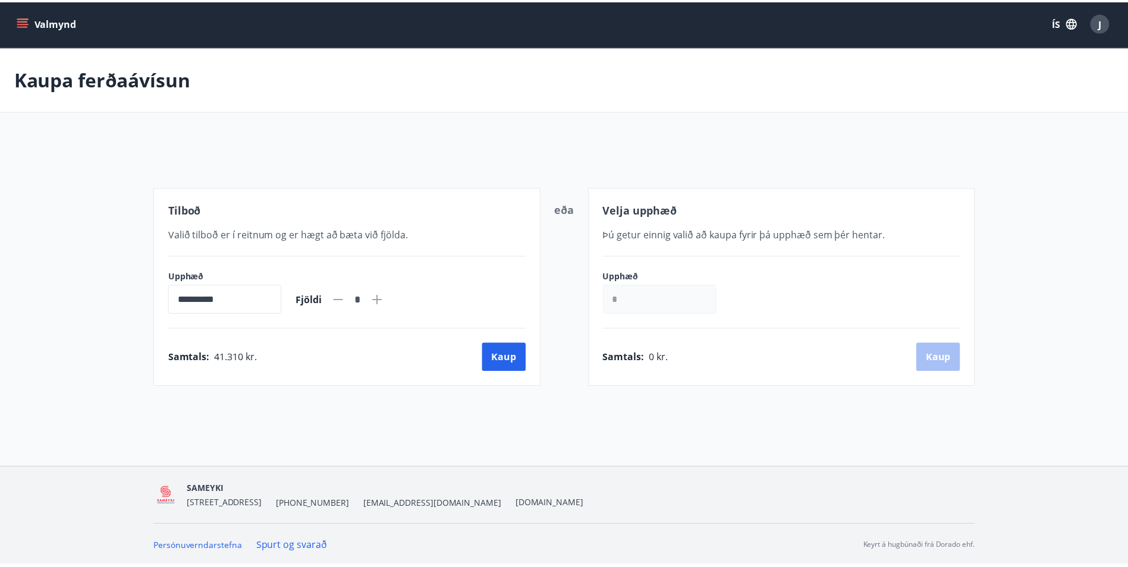
scroll to position [2, 0]
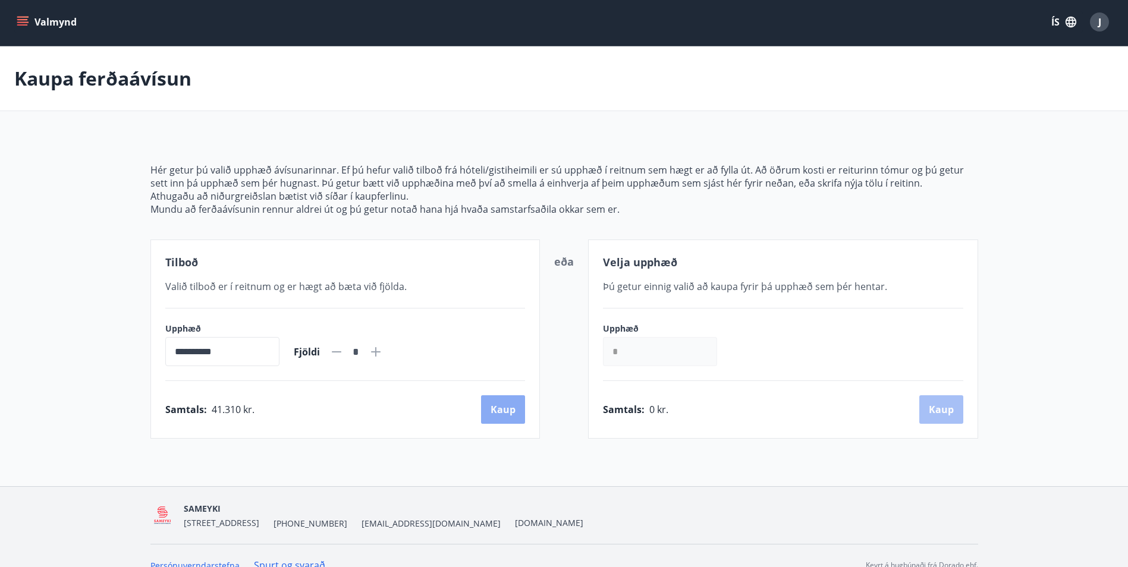
click at [496, 405] on button "Kaup" at bounding box center [503, 409] width 44 height 29
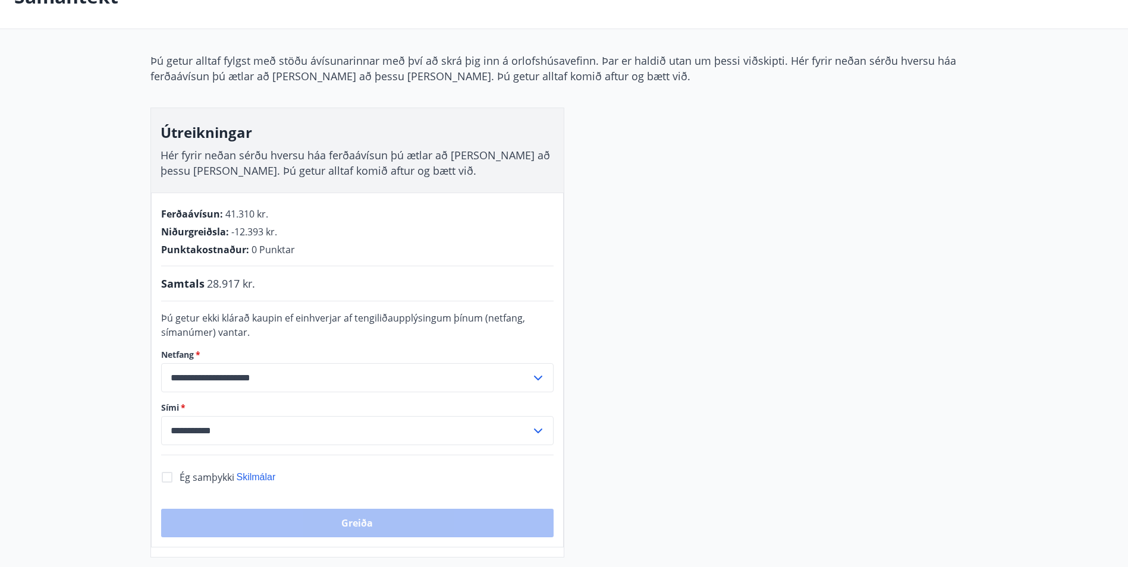
scroll to position [85, 0]
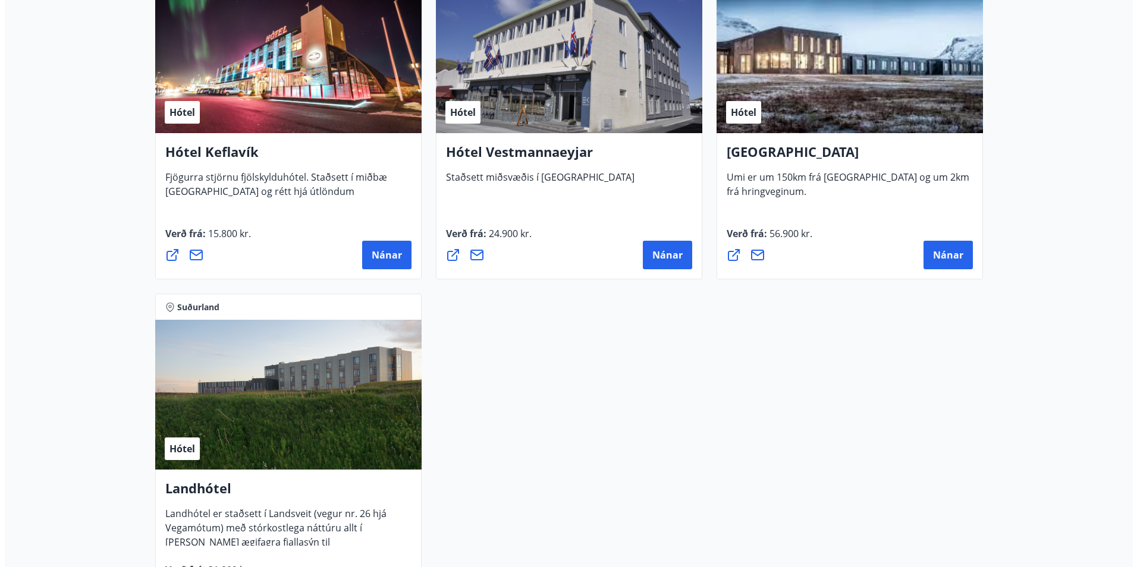
scroll to position [643, 0]
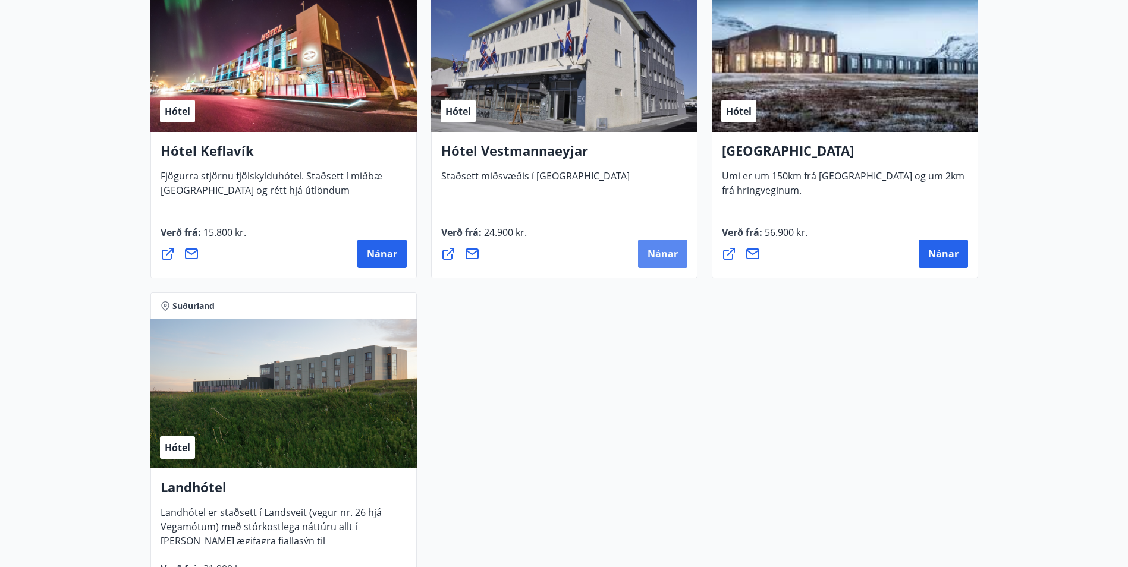
click at [647, 265] on button "Nánar" at bounding box center [662, 254] width 49 height 29
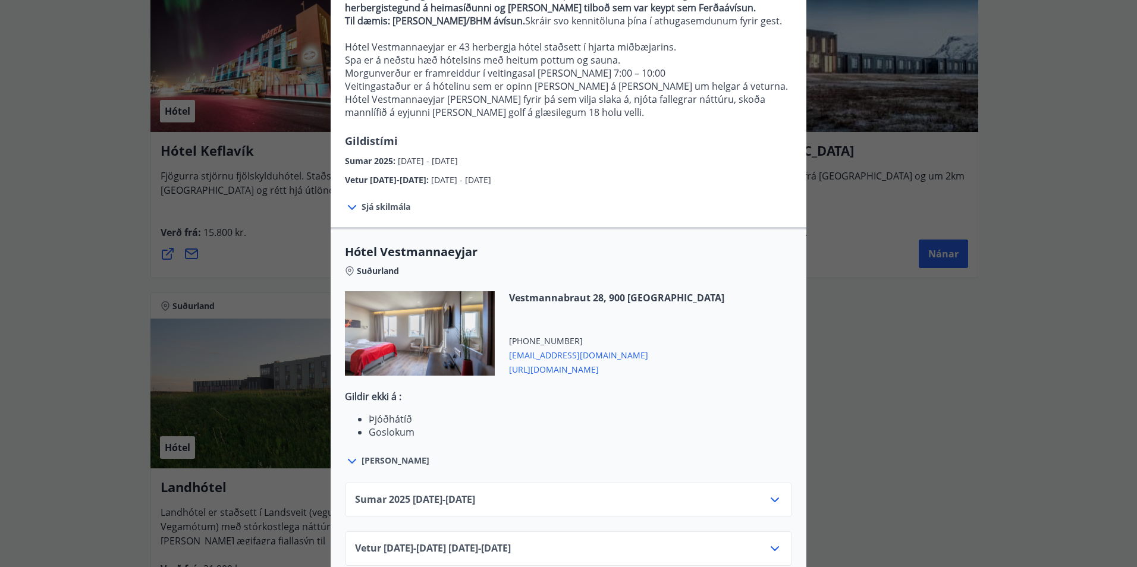
scroll to position [177, 0]
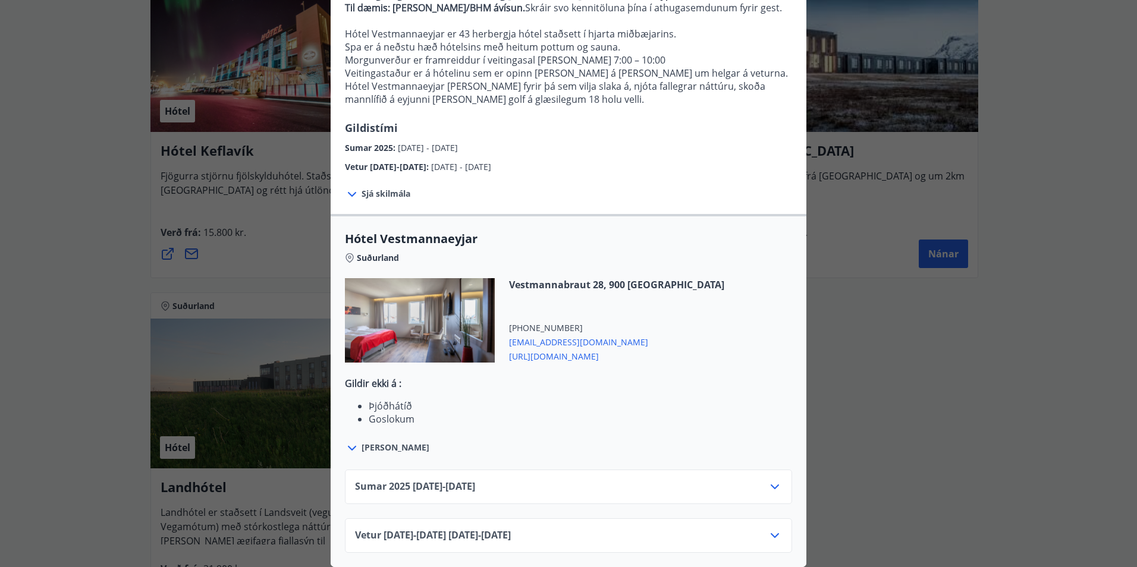
click at [773, 480] on icon at bounding box center [775, 487] width 14 height 14
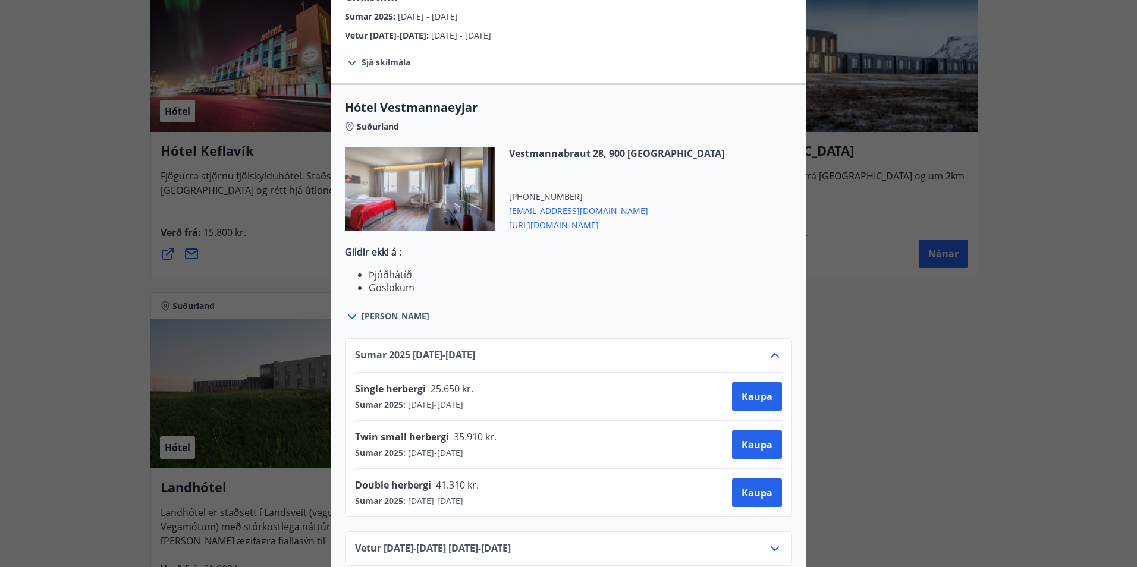
scroll to position [321, 0]
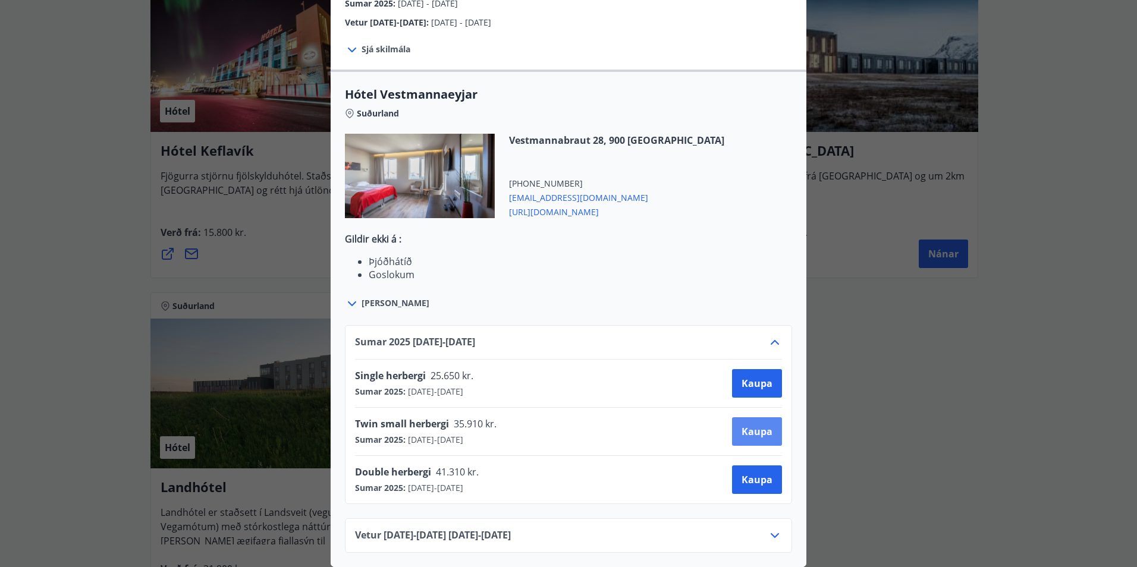
click at [747, 425] on span "Kaupa" at bounding box center [756, 431] width 31 height 13
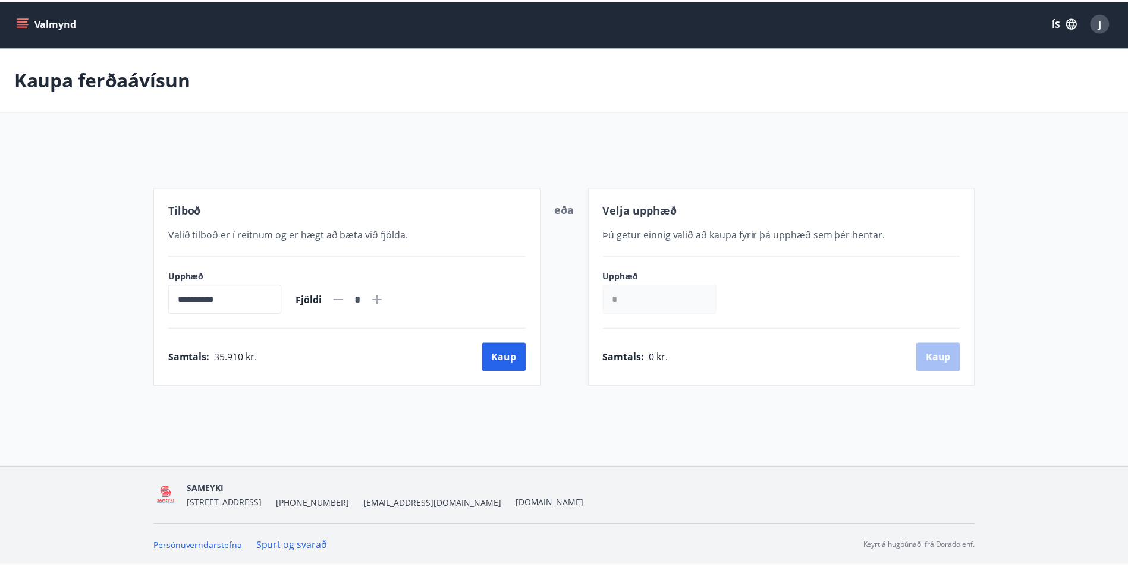
scroll to position [2, 0]
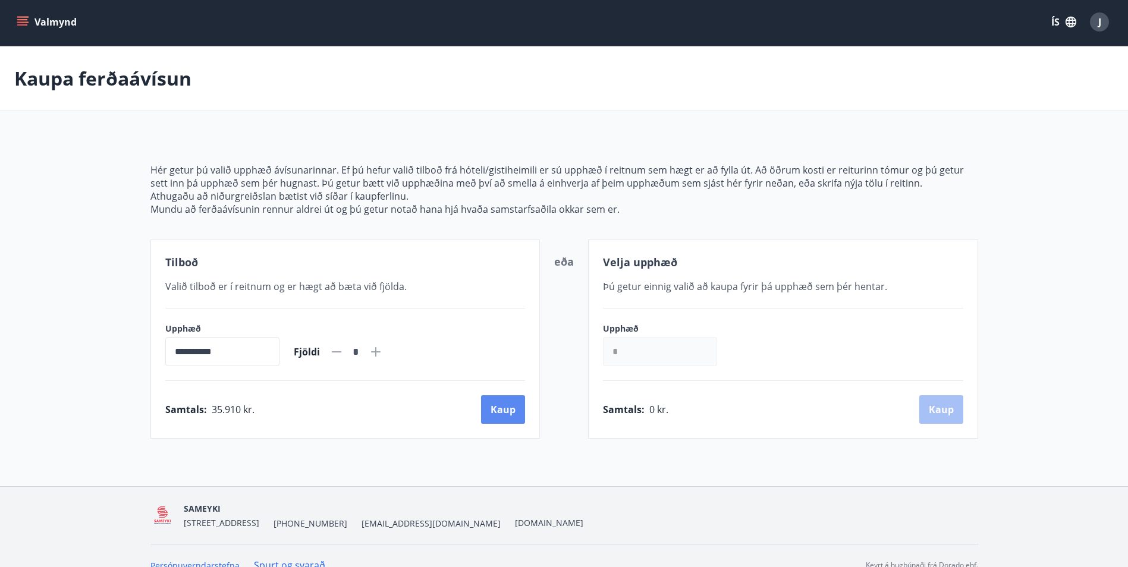
click at [517, 407] on button "Kaup" at bounding box center [503, 409] width 44 height 29
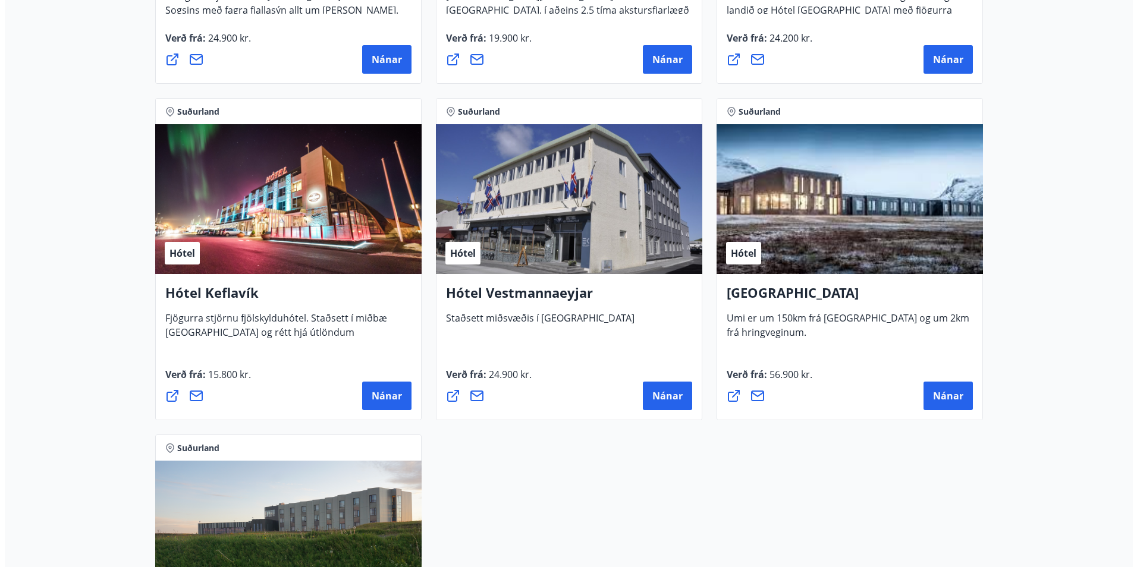
scroll to position [504, 0]
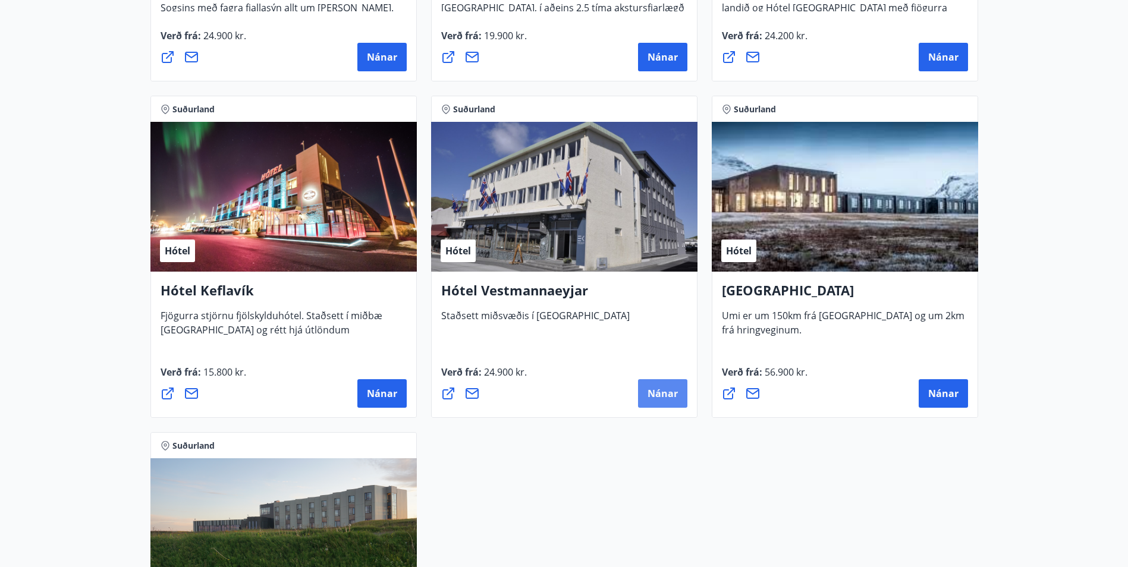
drag, startPoint x: 681, startPoint y: 388, endPoint x: 658, endPoint y: 395, distance: 23.5
click at [658, 395] on span "Nánar" at bounding box center [662, 393] width 30 height 13
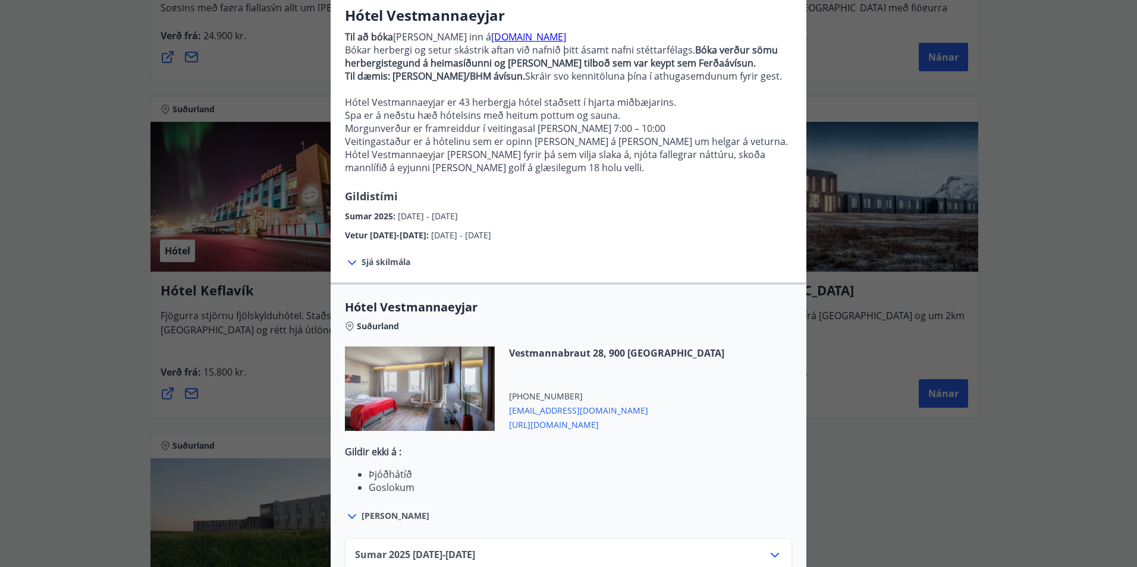
scroll to position [177, 0]
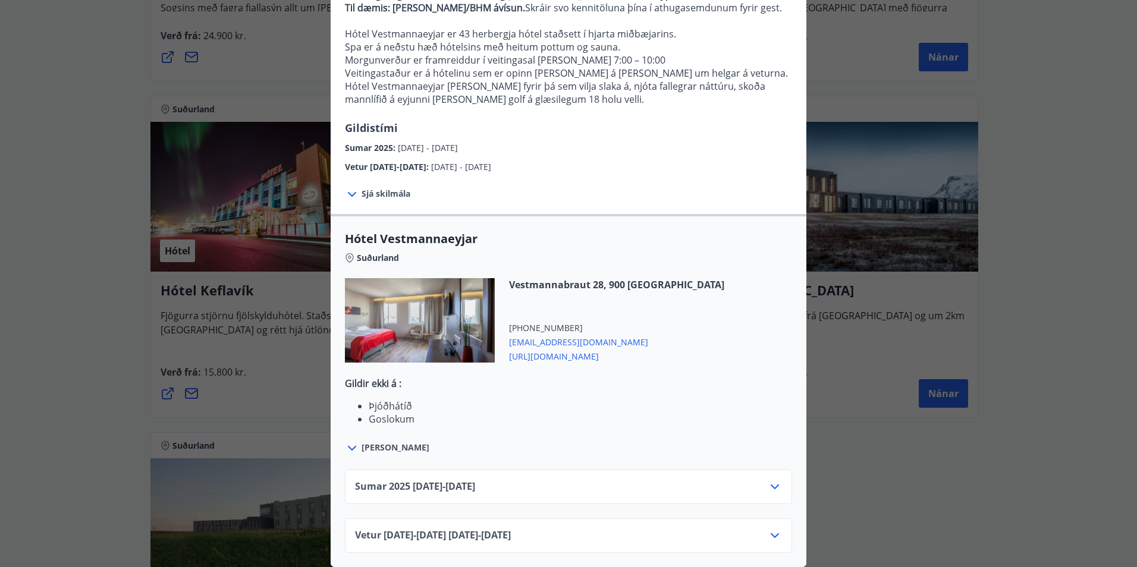
click at [768, 480] on icon at bounding box center [775, 487] width 14 height 14
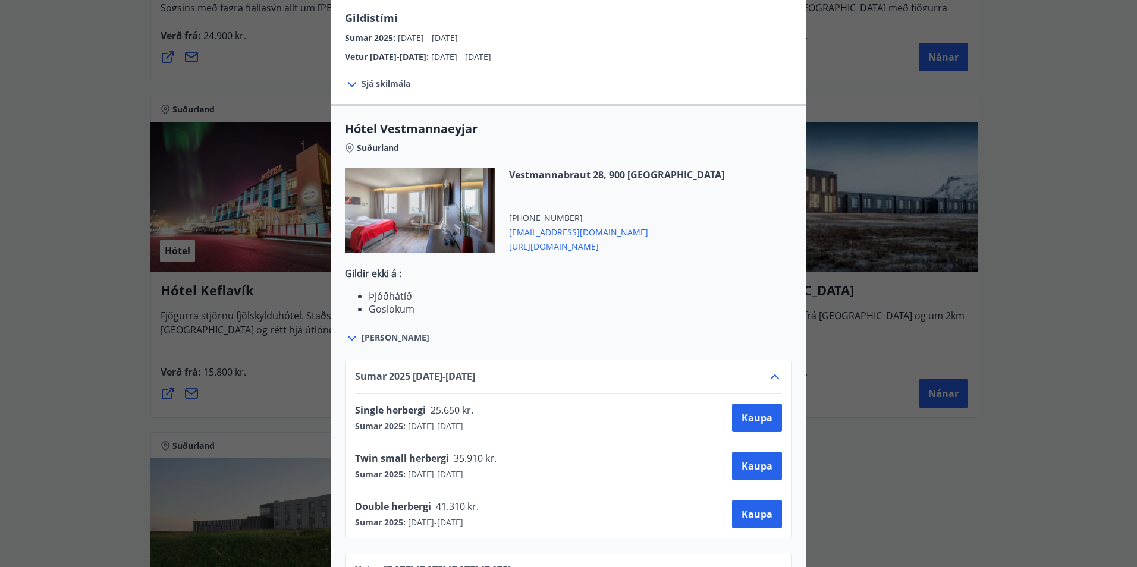
scroll to position [321, 0]
